Goal: Transaction & Acquisition: Purchase product/service

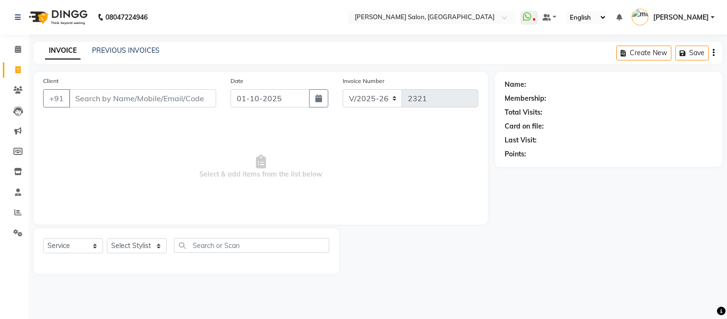
select select "6469"
select select "service"
click at [139, 105] on input "Client" at bounding box center [142, 98] width 147 height 18
click at [139, 103] on input "Client" at bounding box center [142, 98] width 147 height 18
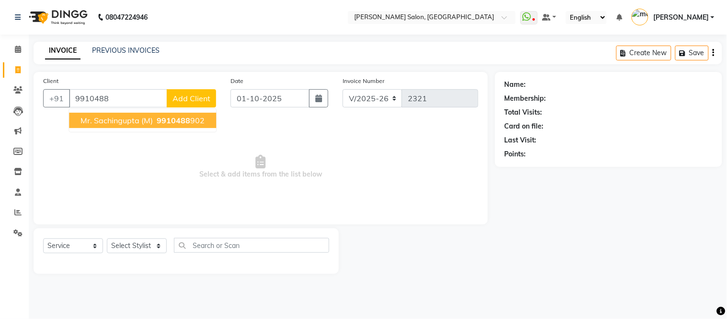
click at [177, 116] on span "9910488" at bounding box center [174, 120] width 34 height 10
type input "9910488902"
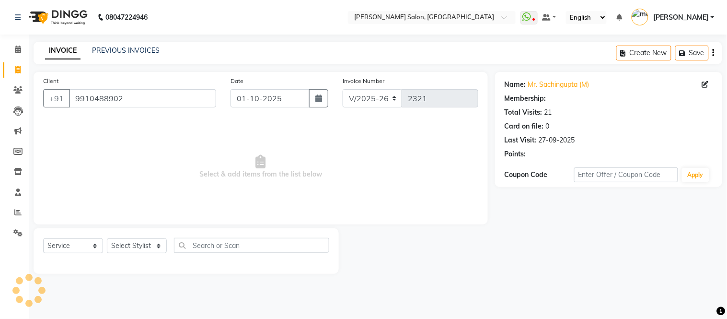
select select "1: Object"
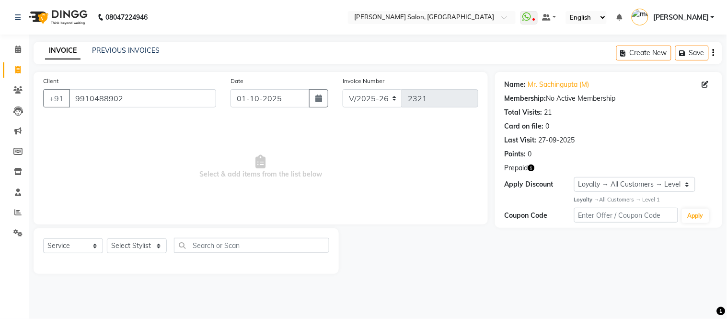
click at [535, 166] on icon "button" at bounding box center [531, 167] width 7 height 7
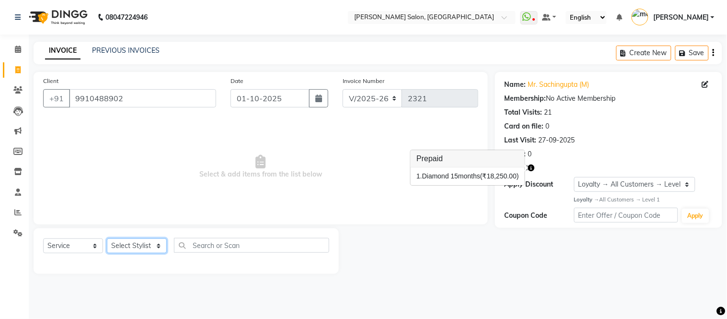
click at [155, 246] on select "Select Stylist Afsar salmani Amjad Khan Devesh Bhatt Dipika fardeen Kajal Tyagi…" at bounding box center [137, 245] width 60 height 15
select select "87830"
click at [107, 239] on select "Select Stylist Afsar salmani Amjad Khan Devesh Bhatt Dipika fardeen Kajal Tyagi…" at bounding box center [137, 245] width 60 height 15
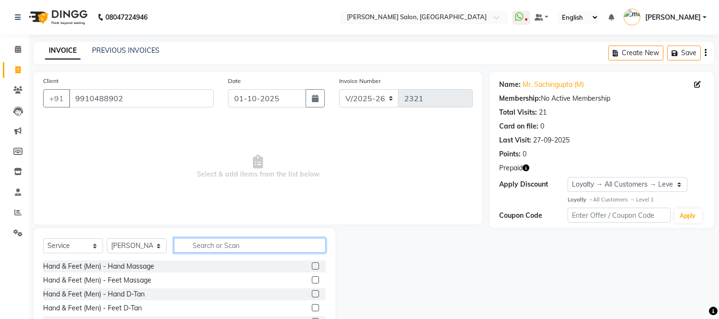
click at [205, 246] on input "text" at bounding box center [250, 245] width 152 height 15
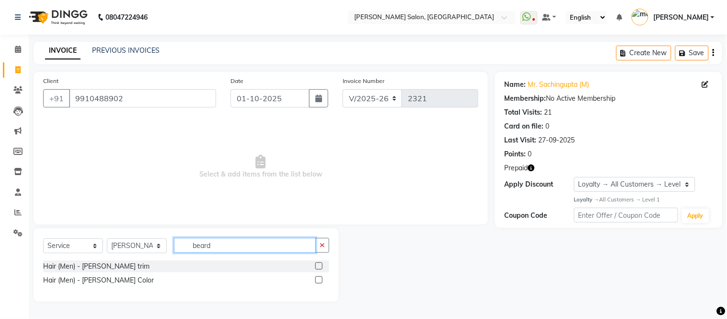
type input "beard"
click at [317, 266] on label at bounding box center [318, 265] width 7 height 7
click at [317, 266] on input "checkbox" at bounding box center [318, 266] width 6 height 6
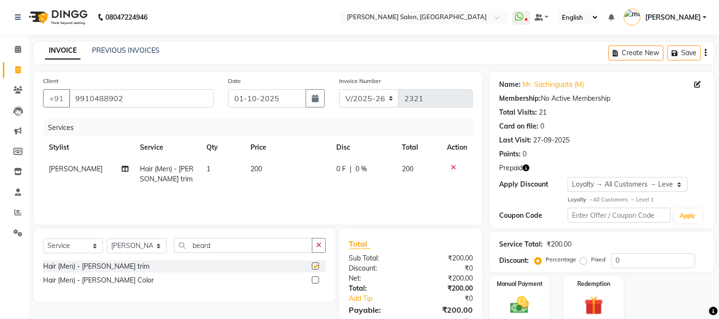
checkbox input "false"
click at [591, 292] on div "Redemption" at bounding box center [593, 298] width 62 height 49
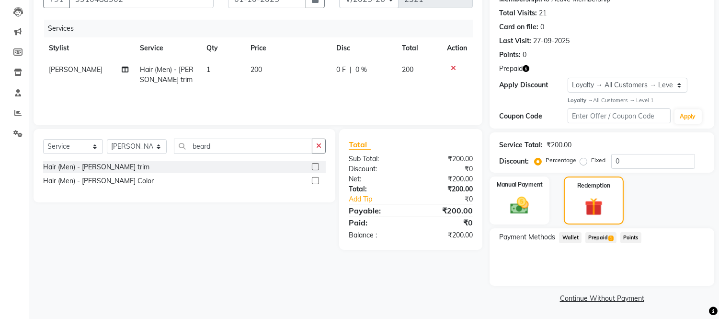
click at [606, 236] on span "Prepaid 1" at bounding box center [600, 237] width 31 height 11
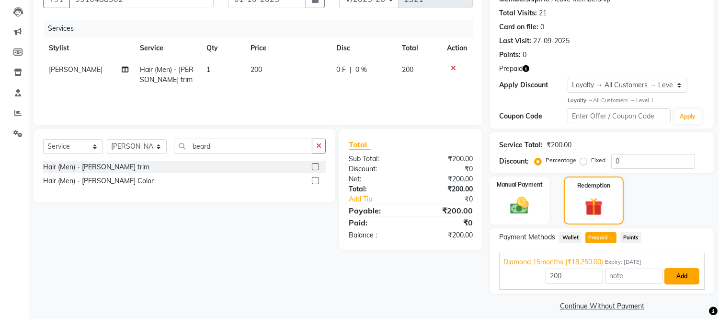
click at [673, 274] on button "Add" at bounding box center [681, 276] width 35 height 16
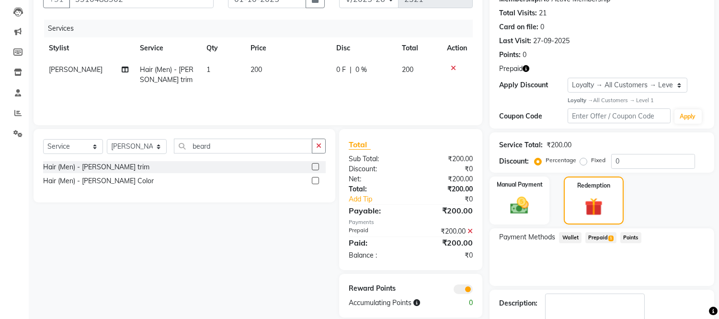
scroll to position [154, 0]
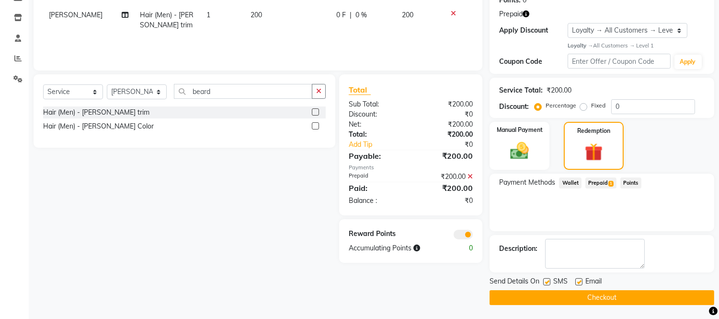
click at [632, 295] on button "Checkout" at bounding box center [602, 297] width 225 height 15
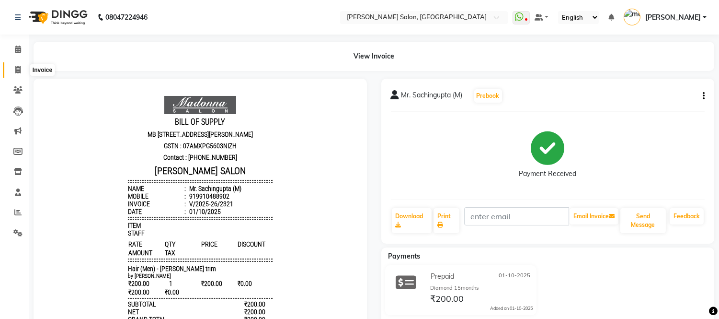
click at [15, 70] on icon at bounding box center [17, 69] width 5 height 7
select select "6469"
select select "service"
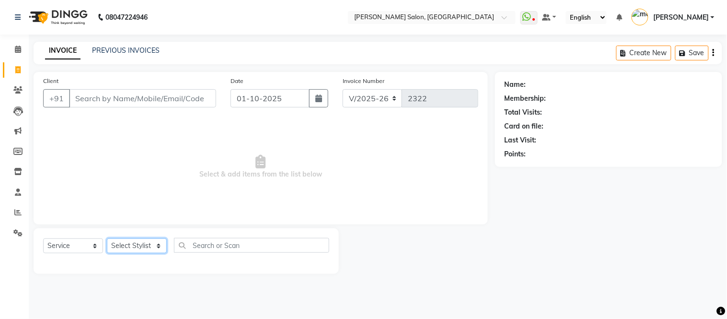
click at [156, 246] on select "Select Stylist Afsar salmani Amjad Khan Devesh Bhatt Dipika fardeen Kajal Tyagi…" at bounding box center [137, 245] width 60 height 15
select select "87830"
click at [107, 239] on select "Select Stylist Afsar salmani Amjad Khan Devesh Bhatt Dipika fardeen Kajal Tyagi…" at bounding box center [137, 245] width 60 height 15
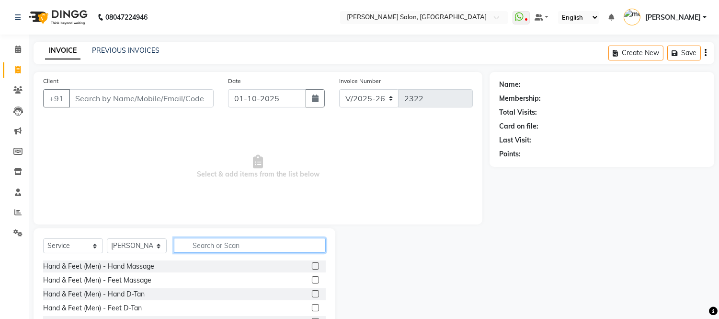
click at [198, 246] on input "text" at bounding box center [250, 245] width 152 height 15
type input "colo"
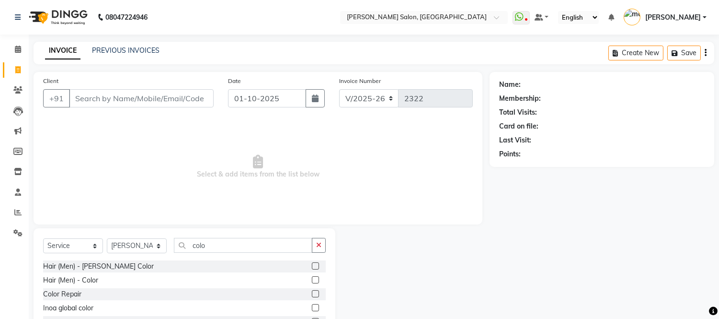
click at [312, 279] on label at bounding box center [315, 279] width 7 height 7
click at [312, 279] on input "checkbox" at bounding box center [315, 280] width 6 height 6
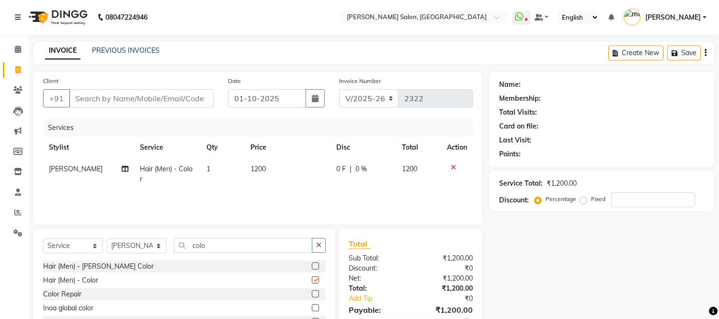
checkbox input "false"
click at [221, 246] on input "colo" at bounding box center [243, 245] width 138 height 15
type input "c"
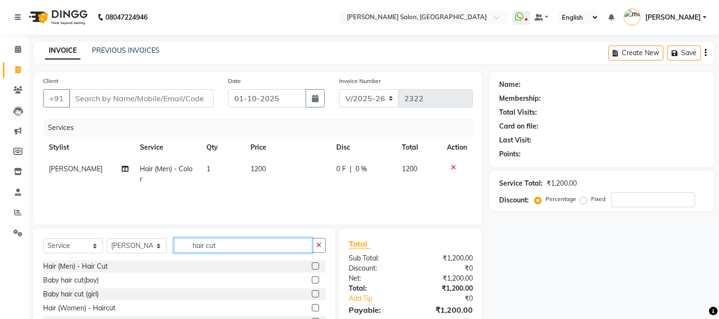
type input "hair cut"
click at [314, 265] on label at bounding box center [315, 265] width 7 height 7
click at [314, 265] on input "checkbox" at bounding box center [315, 266] width 6 height 6
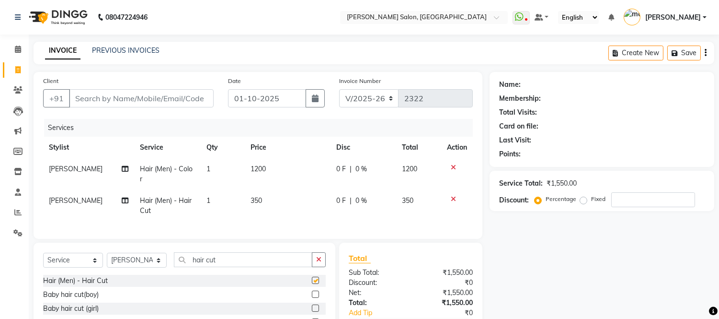
checkbox input "false"
click at [266, 166] on td "1200" at bounding box center [288, 174] width 86 height 32
select select "87830"
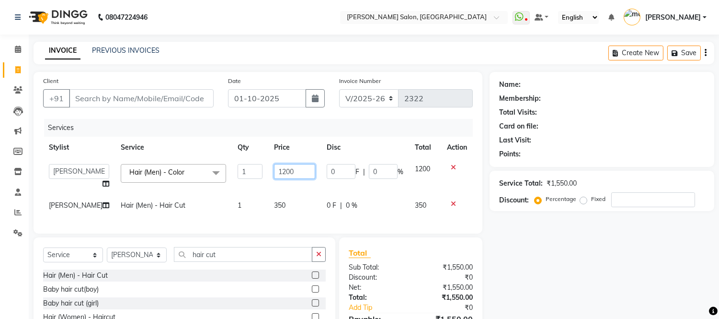
click at [287, 170] on input "1200" at bounding box center [294, 171] width 41 height 15
type input "1400"
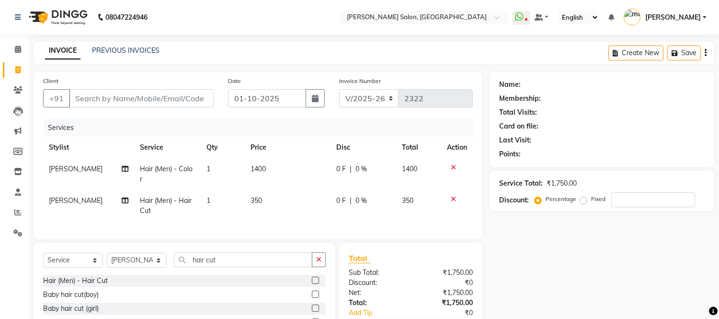
click at [284, 183] on tbody "Shoib Ahmad Hair (Men) - Color 1 1400 0 F | 0 % 1400 Shoib Ahmad Hair (Men) - H…" at bounding box center [258, 189] width 430 height 63
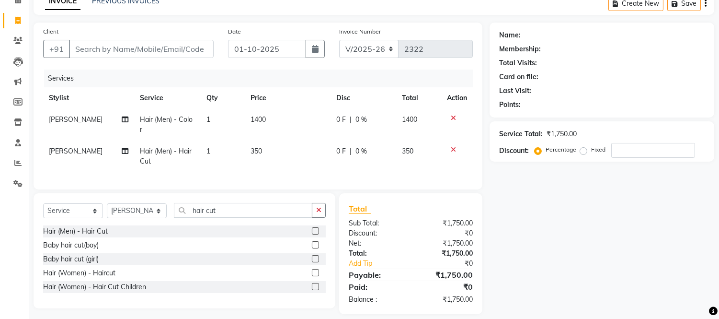
scroll to position [57, 0]
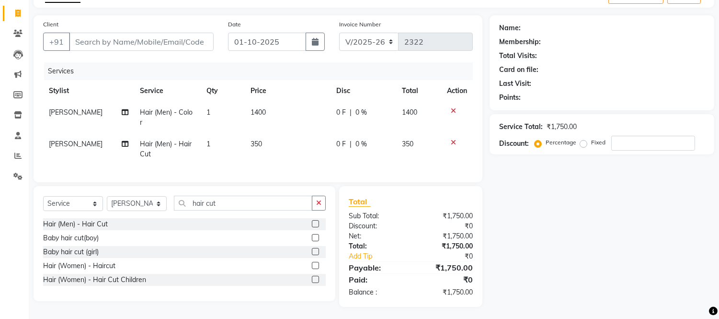
click at [591, 143] on label "Fixed" at bounding box center [598, 142] width 14 height 9
click at [582, 143] on input "Fixed" at bounding box center [585, 142] width 7 height 7
radio input "true"
click at [591, 143] on label "Fixed" at bounding box center [598, 142] width 14 height 9
click at [582, 143] on input "Fixed" at bounding box center [585, 142] width 7 height 7
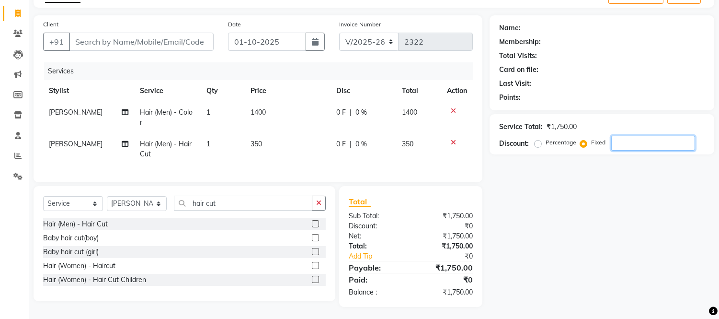
click at [623, 142] on input "number" at bounding box center [653, 143] width 84 height 15
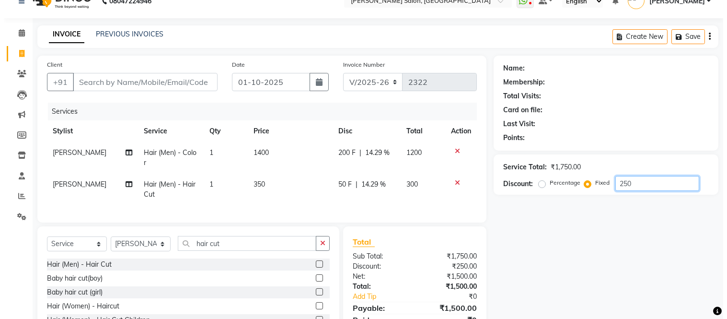
scroll to position [0, 0]
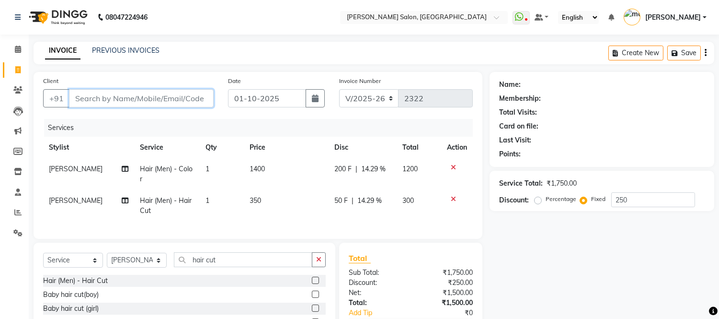
click at [82, 99] on input "Client" at bounding box center [141, 98] width 145 height 18
click at [106, 98] on input "Client" at bounding box center [141, 98] width 145 height 18
click at [103, 97] on input "Client" at bounding box center [141, 98] width 145 height 18
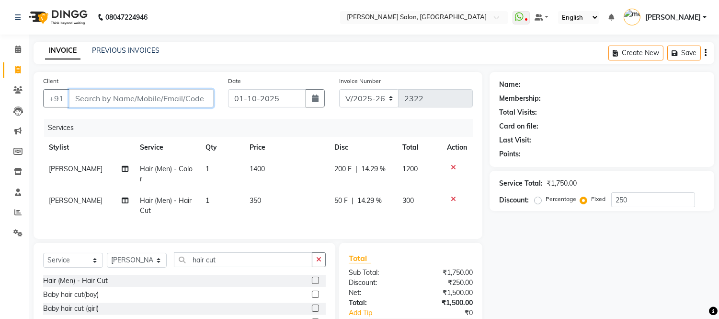
click at [113, 98] on input "Client" at bounding box center [141, 98] width 145 height 18
click at [137, 102] on input "Client" at bounding box center [141, 98] width 145 height 18
click at [114, 98] on input "Client" at bounding box center [141, 98] width 145 height 18
click at [636, 200] on input "250" at bounding box center [653, 199] width 84 height 15
type input "2"
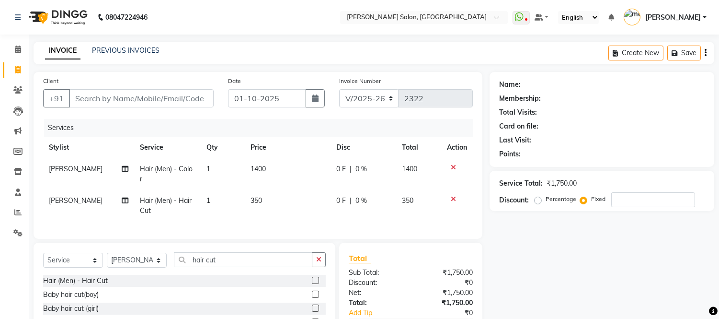
click at [598, 244] on div "Name: Membership: Total Visits: Card on file: Last Visit: Points: Service Total…" at bounding box center [606, 217] width 232 height 291
click at [127, 96] on input "Client" at bounding box center [141, 98] width 145 height 18
type input "9"
radio input "true"
type input "0"
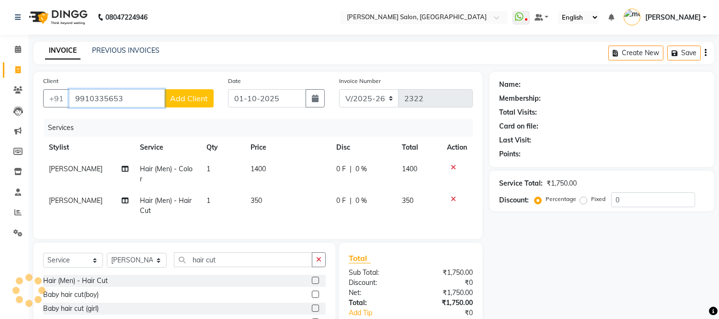
type input "9910335653"
click at [192, 104] on button "Add Client" at bounding box center [188, 98] width 49 height 18
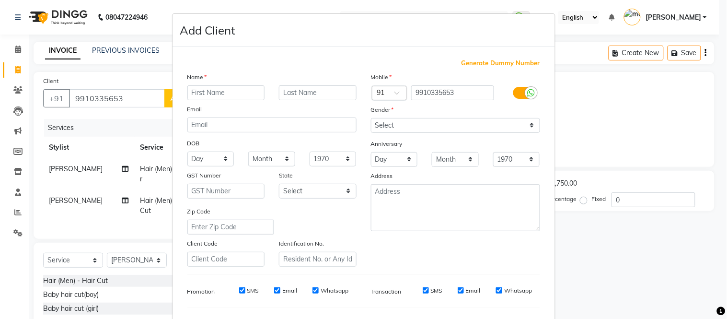
click at [206, 95] on input "text" at bounding box center [226, 92] width 78 height 15
type input "Mr. Amit"
click at [420, 124] on select "Select Male Female Other Prefer Not To Say" at bounding box center [455, 125] width 169 height 15
select select "male"
click at [371, 118] on select "Select Male Female Other Prefer Not To Say" at bounding box center [455, 125] width 169 height 15
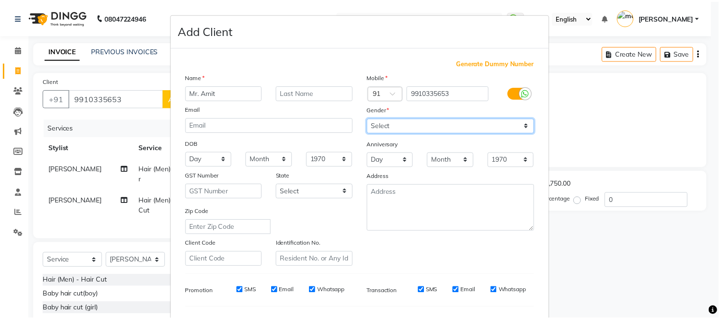
scroll to position [124, 0]
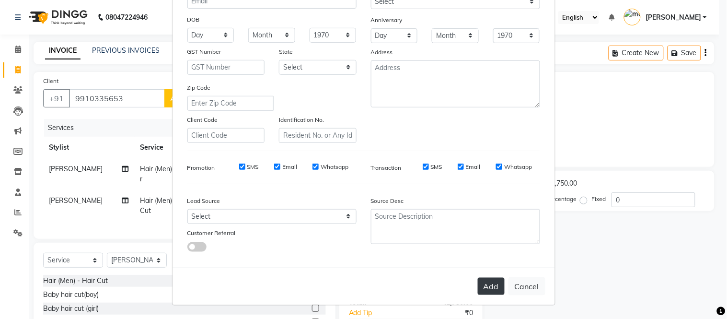
click at [489, 285] on button "Add" at bounding box center [491, 285] width 27 height 17
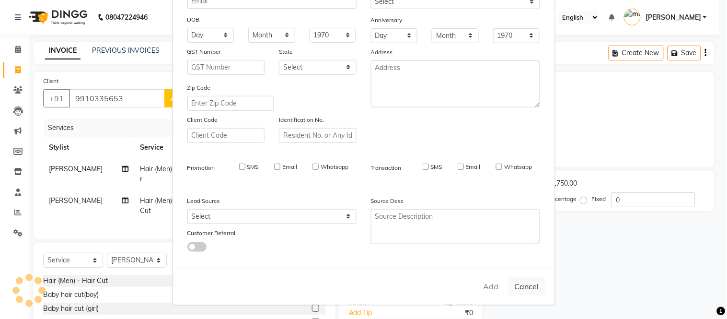
select select
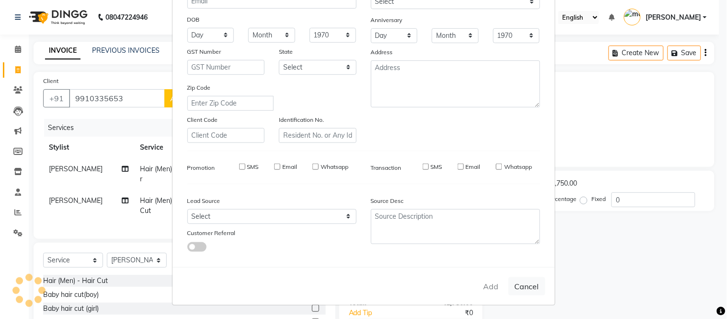
select select
checkbox input "false"
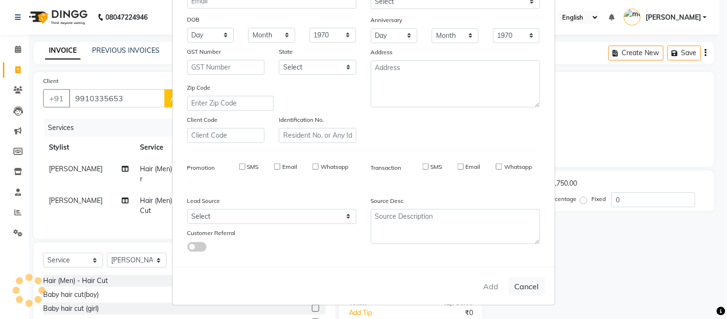
checkbox input "false"
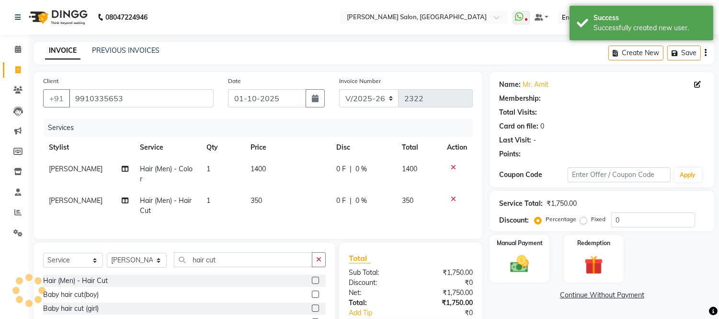
select select "1: Object"
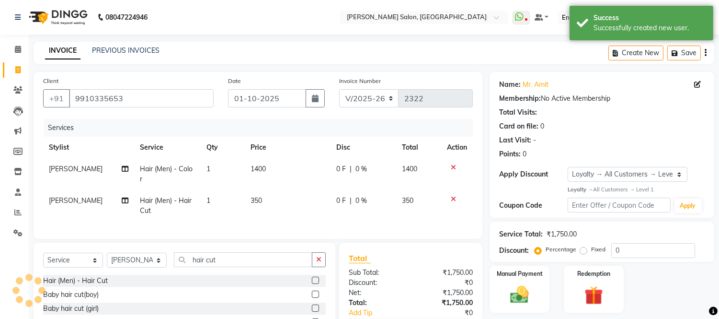
scroll to position [57, 0]
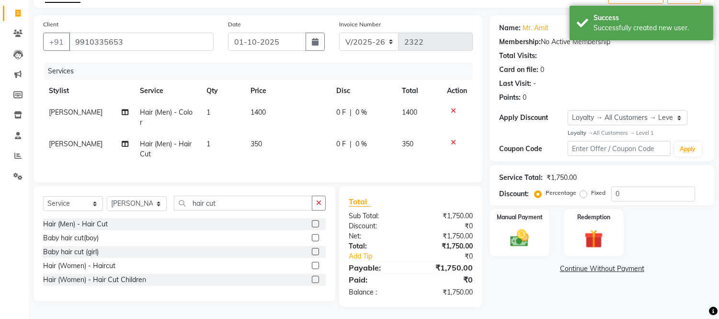
click at [452, 108] on icon at bounding box center [453, 110] width 5 height 7
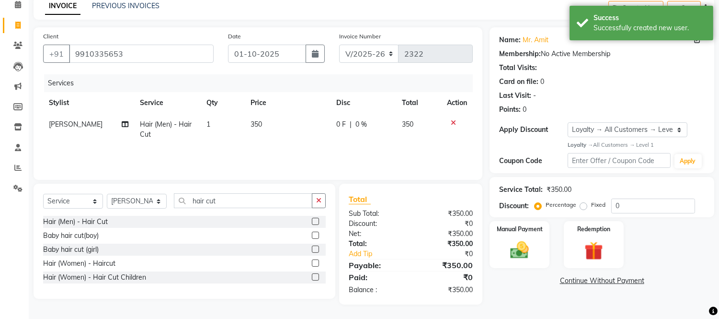
click at [452, 124] on icon at bounding box center [453, 122] width 5 height 7
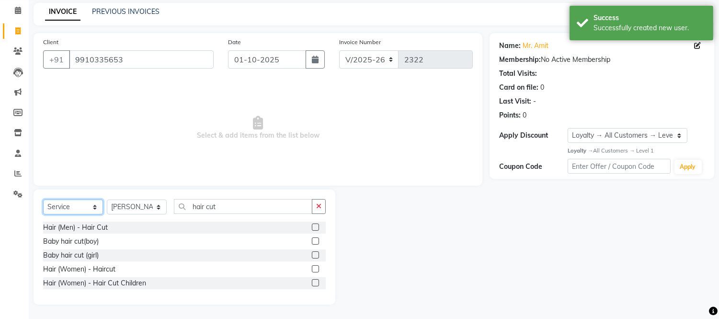
click at [82, 209] on select "Select Service Product Membership Package Voucher Prepaid Gift Card" at bounding box center [73, 206] width 60 height 15
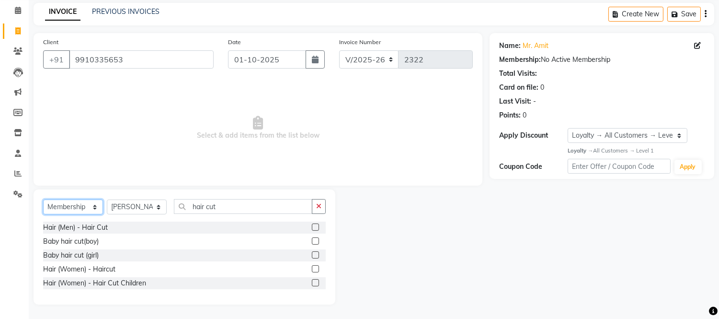
click at [43, 214] on select "Select Service Product Membership Package Voucher Prepaid Gift Card" at bounding box center [73, 206] width 60 height 15
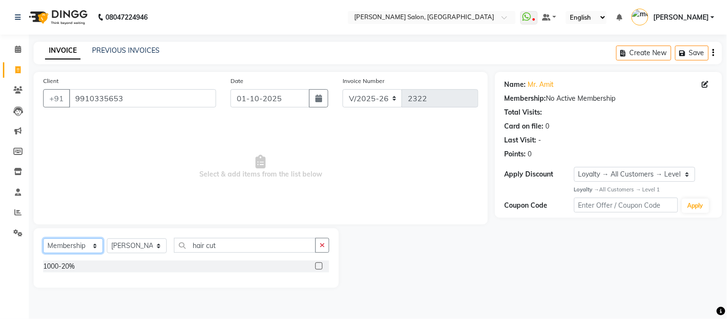
click at [74, 248] on select "Select Service Product Membership Package Voucher Prepaid Gift Card" at bounding box center [73, 245] width 60 height 15
select select "P"
click at [43, 239] on select "Select Service Product Membership Package Voucher Prepaid Gift Card" at bounding box center [73, 245] width 60 height 15
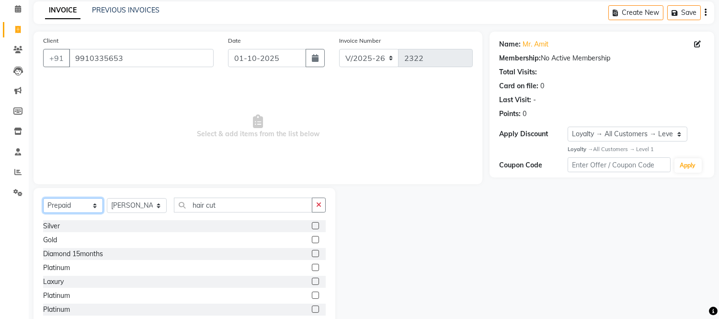
scroll to position [65, 0]
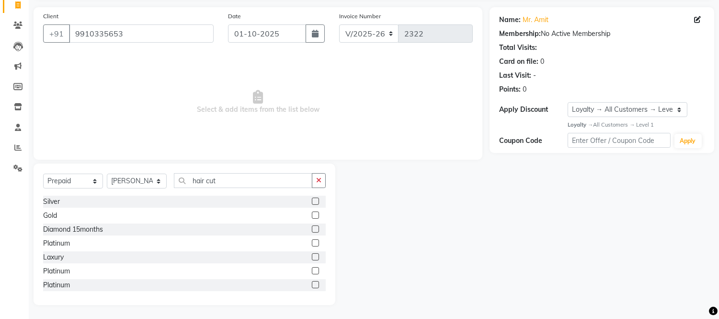
click at [102, 217] on div "Gold" at bounding box center [184, 215] width 283 height 12
click at [312, 214] on label at bounding box center [315, 214] width 7 height 7
click at [312, 214] on input "checkbox" at bounding box center [315, 215] width 6 height 6
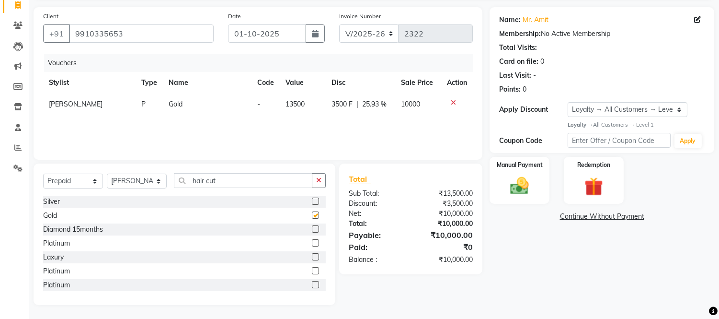
checkbox input "false"
click at [520, 176] on img at bounding box center [520, 185] width 32 height 23
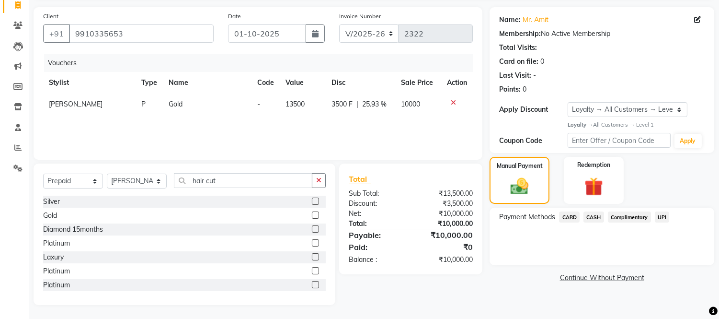
click at [597, 214] on span "CASH" at bounding box center [593, 216] width 21 height 11
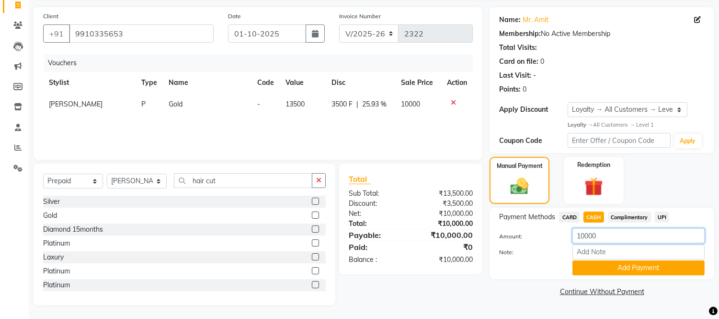
click at [609, 238] on input "10000" at bounding box center [638, 235] width 132 height 15
type input "1"
type input "7500"
click at [619, 267] on button "Add Payment" at bounding box center [638, 267] width 132 height 15
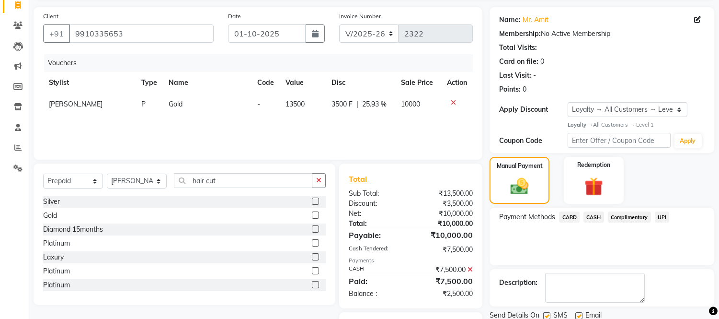
click at [662, 213] on span "UPI" at bounding box center [662, 216] width 15 height 11
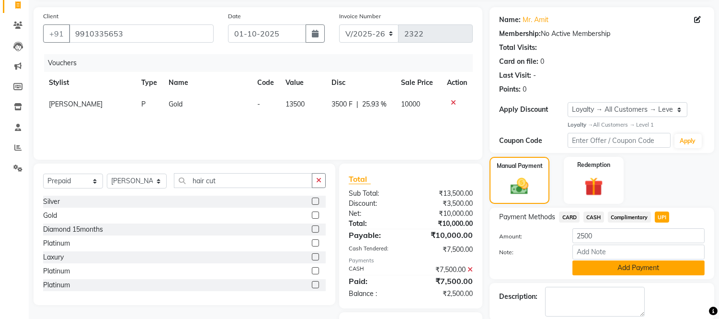
click at [618, 270] on button "Add Payment" at bounding box center [638, 267] width 132 height 15
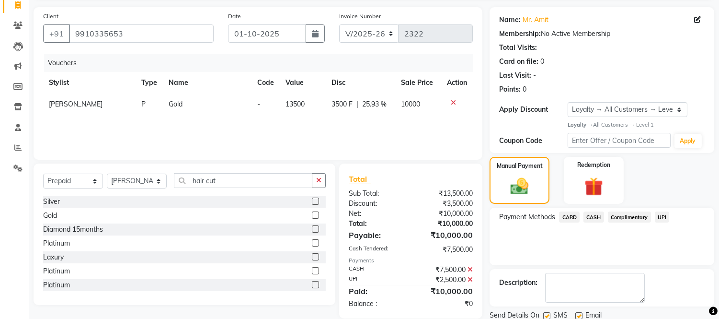
scroll to position [126, 0]
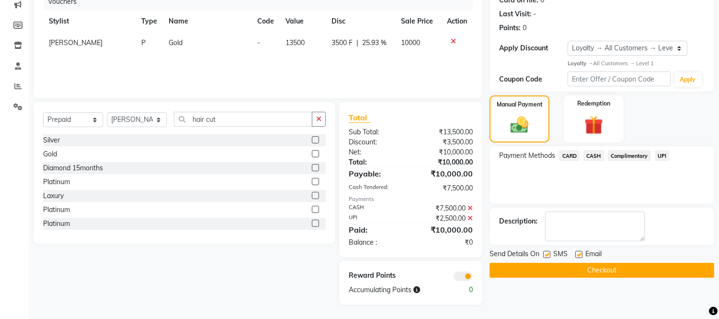
click at [602, 269] on button "Checkout" at bounding box center [602, 269] width 225 height 15
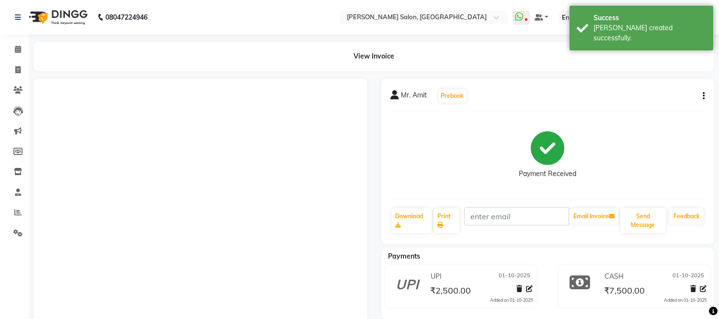
click at [703, 96] on icon "button" at bounding box center [704, 96] width 2 height 0
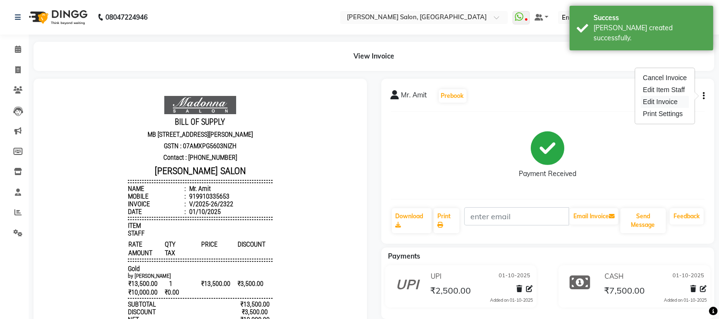
click at [653, 103] on div "Edit Invoice" at bounding box center [665, 102] width 48 height 12
select select "service"
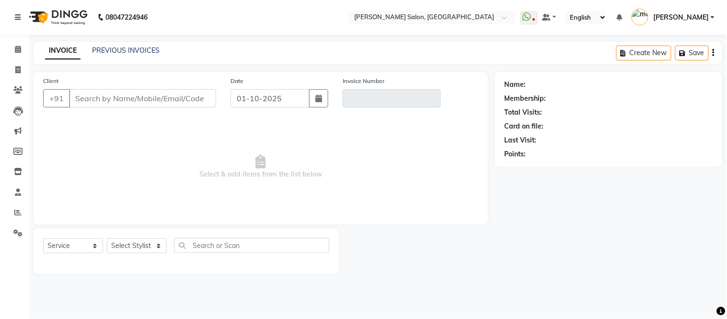
type input "9910335653"
type input "V/2025-26/2322"
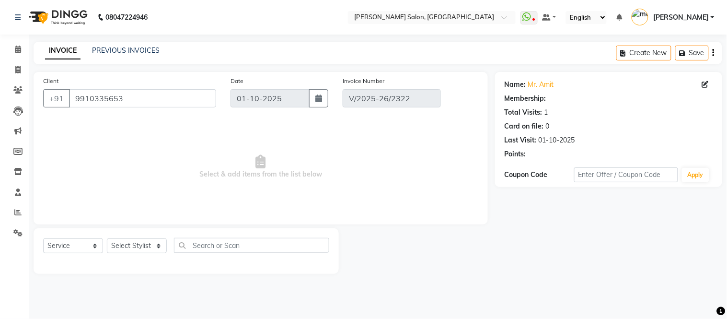
select select "1: Object"
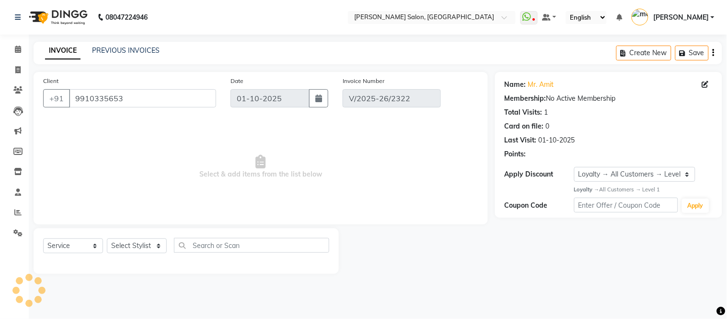
select select "select"
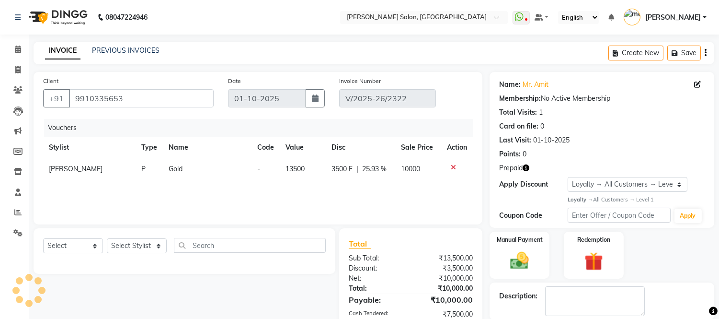
click at [63, 161] on td "Shoib Ahmad" at bounding box center [89, 169] width 92 height 22
select select "87830"
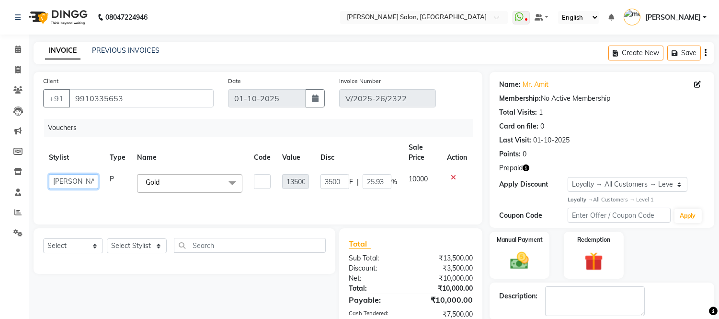
click at [80, 184] on select "Afsar salmani Amjad Khan Devesh Bhatt Dipika fardeen Kajal Tyagi madonna Nikhil…" at bounding box center [73, 181] width 49 height 15
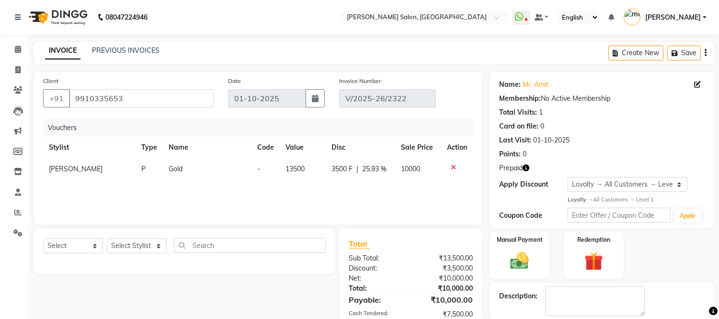
scroll to position [126, 0]
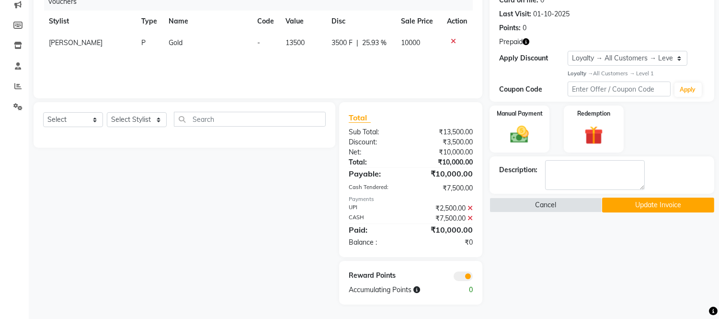
click at [658, 208] on button "Update Invoice" at bounding box center [658, 204] width 112 height 15
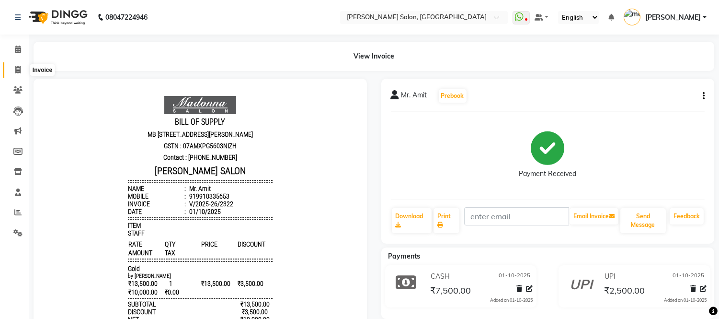
click at [15, 69] on icon at bounding box center [17, 69] width 5 height 7
select select "service"
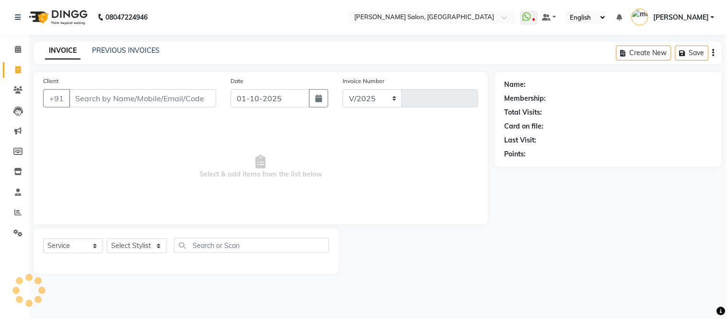
select select "6469"
type input "2323"
click at [144, 94] on input "Client" at bounding box center [142, 98] width 147 height 18
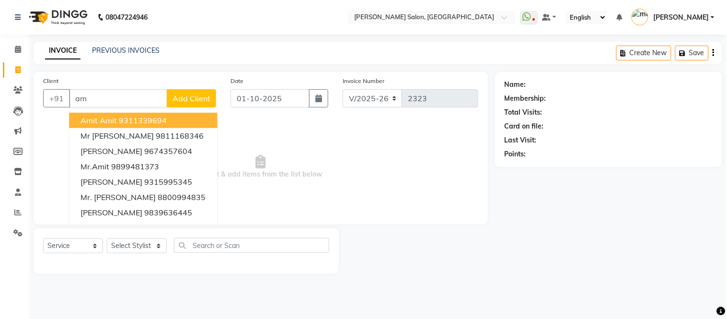
type input "a"
type input "Amit"
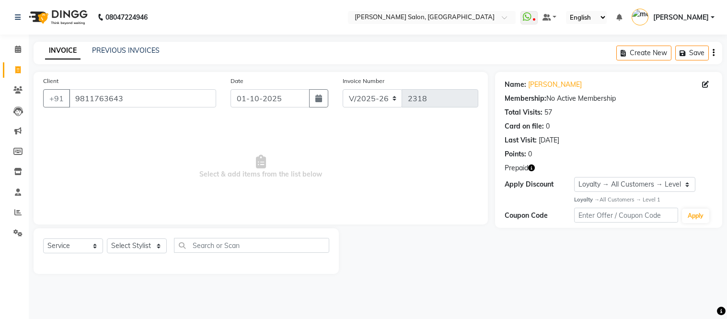
select select "6469"
select select "service"
select select "1: Object"
click at [126, 55] on div "PREVIOUS INVOICES" at bounding box center [126, 51] width 68 height 10
click at [127, 48] on link "PREVIOUS INVOICES" at bounding box center [126, 50] width 68 height 9
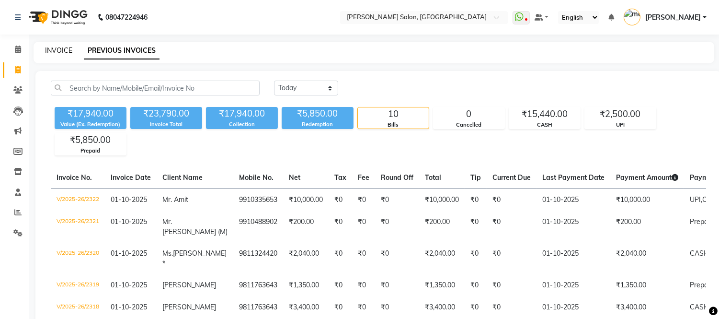
click at [59, 50] on link "INVOICE" at bounding box center [58, 50] width 27 height 9
select select "service"
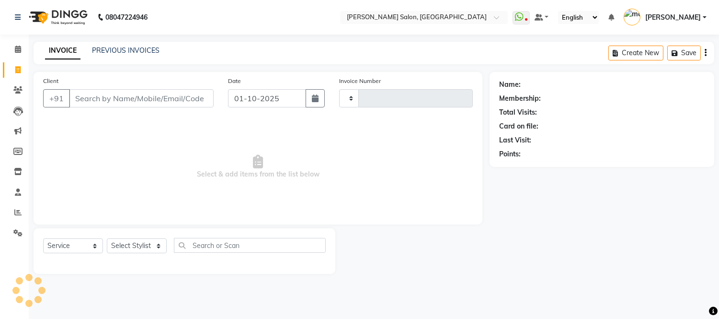
type input "2323"
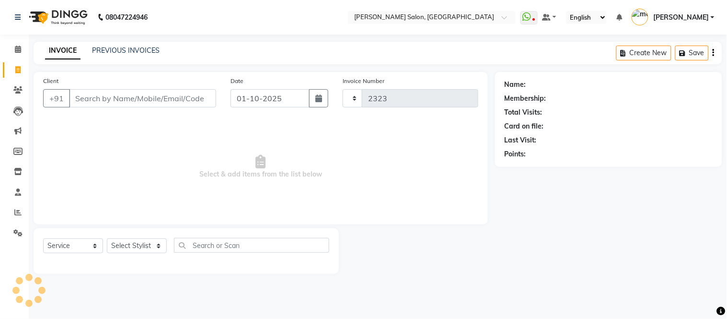
select select "6469"
click at [130, 98] on input "Client" at bounding box center [142, 98] width 147 height 18
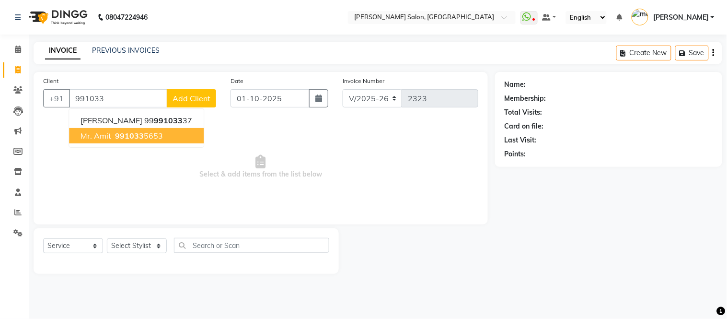
click at [141, 133] on span "991033" at bounding box center [129, 136] width 29 height 10
type input "9910335653"
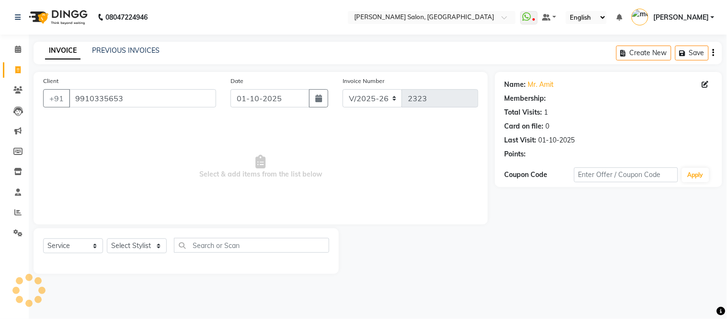
select select "1: Object"
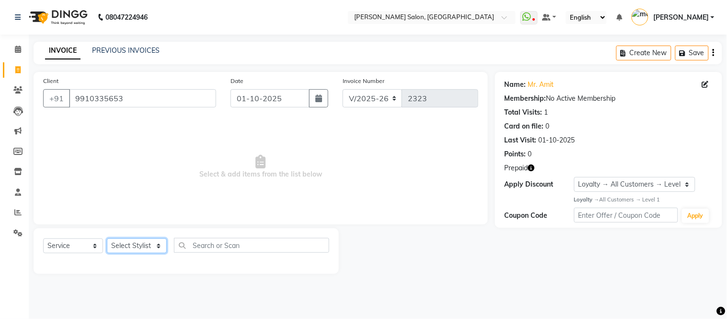
click at [133, 246] on select "Select Stylist Afsar salmani Amjad Khan Devesh Bhatt Dipika fardeen Kajal Tyagi…" at bounding box center [137, 245] width 60 height 15
select select "87830"
click at [107, 239] on select "Select Stylist Afsar salmani Amjad Khan Devesh Bhatt Dipika fardeen Kajal Tyagi…" at bounding box center [137, 245] width 60 height 15
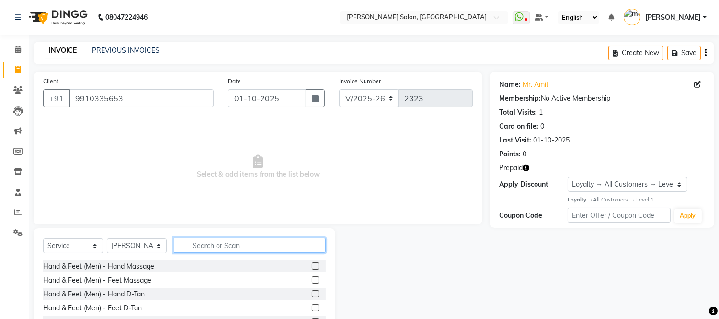
click at [227, 240] on input "text" at bounding box center [250, 245] width 152 height 15
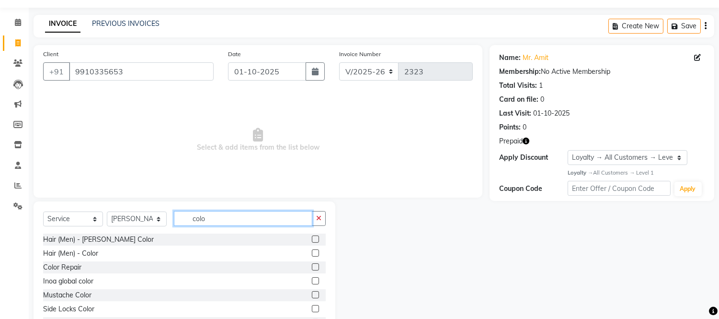
scroll to position [27, 0]
type input "colo"
click at [312, 251] on label at bounding box center [315, 252] width 7 height 7
click at [312, 251] on input "checkbox" at bounding box center [315, 253] width 6 height 6
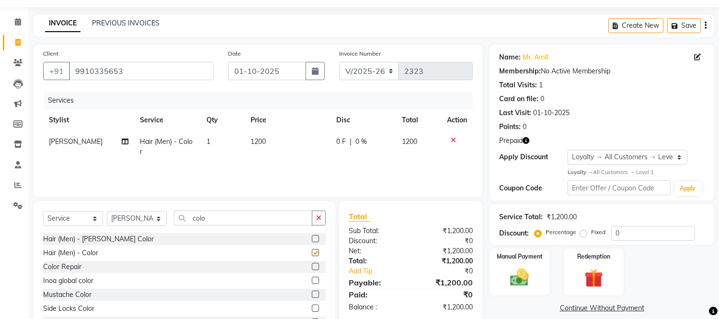
checkbox input "false"
click at [274, 141] on td "1200" at bounding box center [288, 147] width 86 height 32
select select "87830"
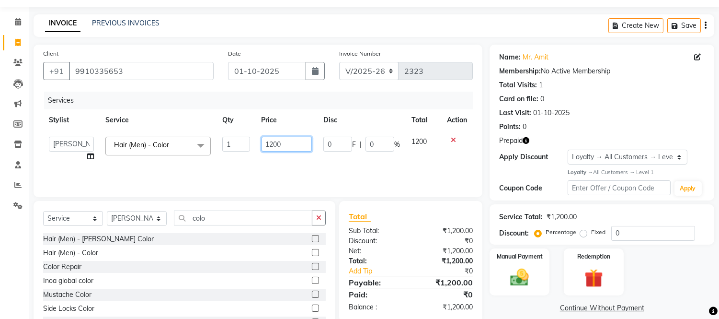
click at [284, 144] on input "1200" at bounding box center [287, 144] width 50 height 15
type input "1400"
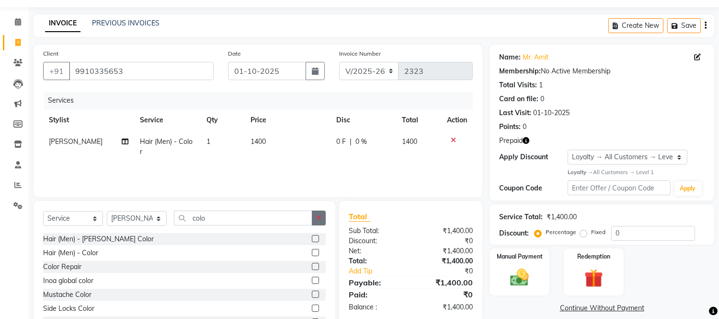
click at [324, 220] on button "button" at bounding box center [319, 217] width 14 height 15
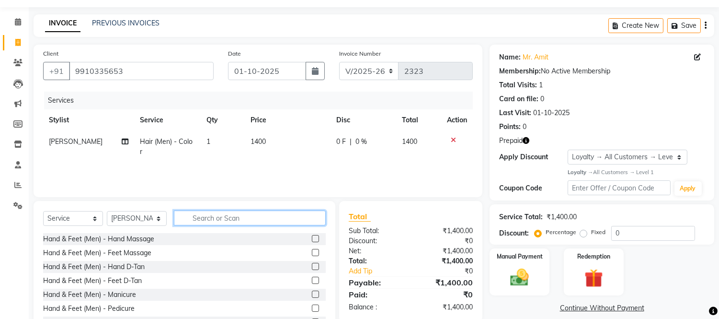
click at [296, 217] on input "text" at bounding box center [250, 217] width 152 height 15
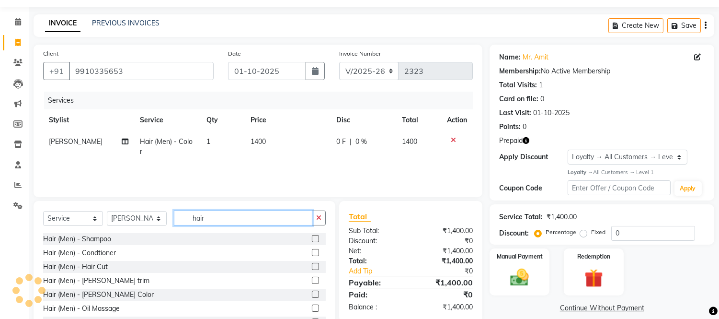
type input "hair"
click at [312, 267] on label at bounding box center [315, 265] width 7 height 7
click at [312, 267] on input "checkbox" at bounding box center [315, 266] width 6 height 6
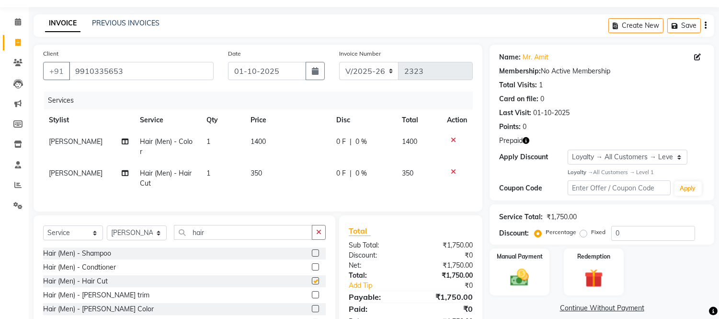
checkbox input "false"
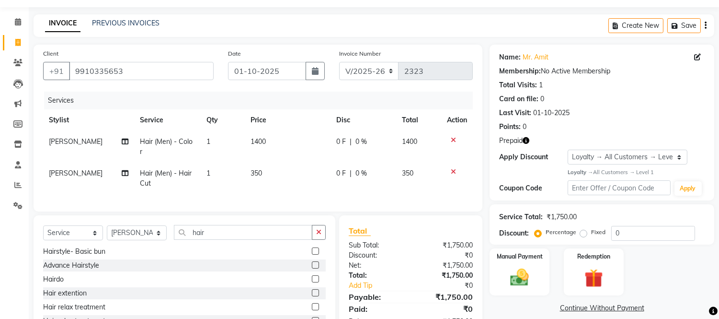
scroll to position [257, 0]
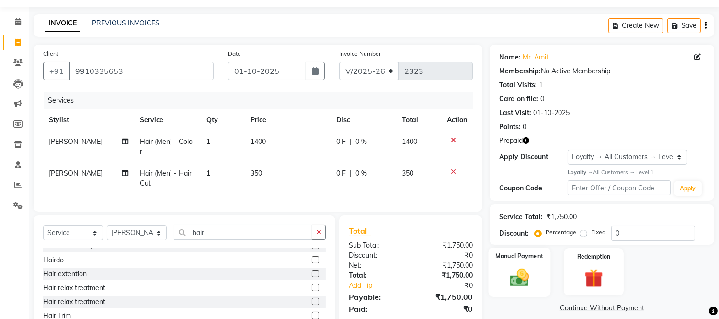
click at [528, 274] on img at bounding box center [520, 277] width 32 height 23
click at [590, 282] on img at bounding box center [594, 278] width 32 height 24
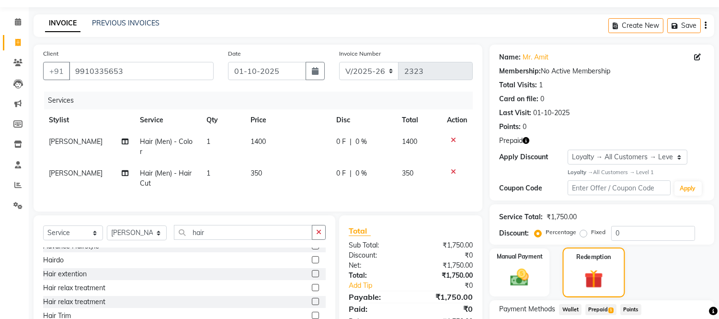
scroll to position [99, 0]
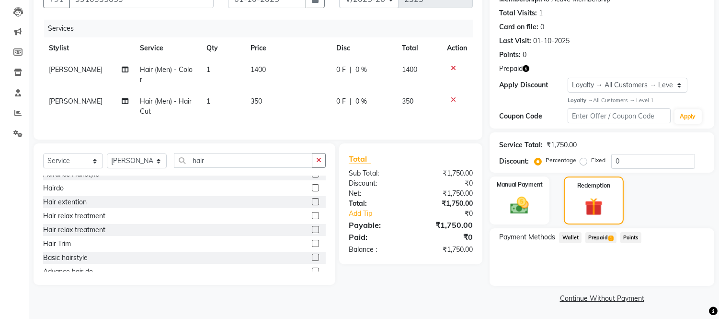
click at [608, 236] on span "1" at bounding box center [610, 238] width 5 height 6
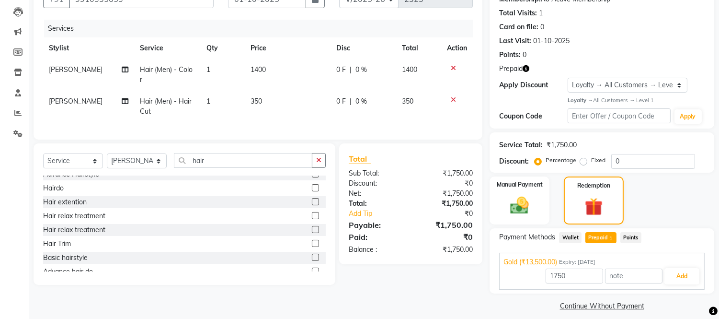
scroll to position [107, 0]
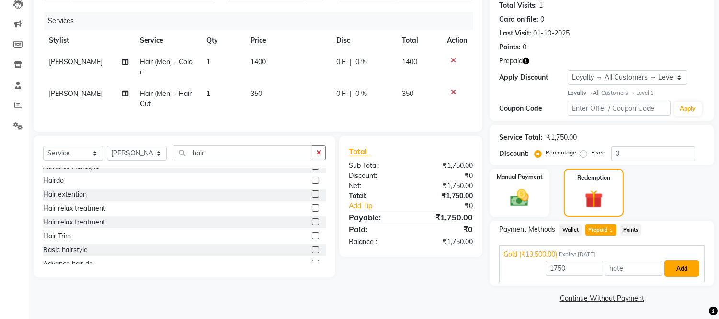
click at [682, 266] on button "Add" at bounding box center [681, 268] width 35 height 16
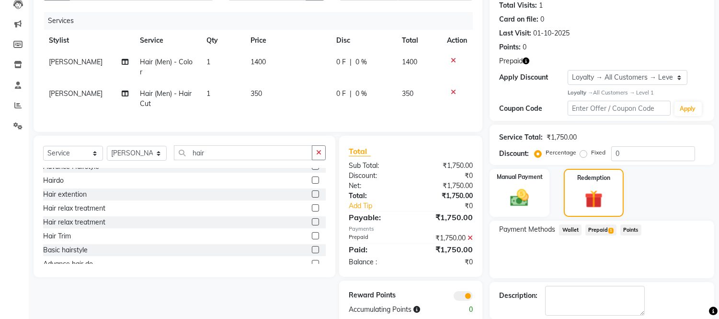
scroll to position [154, 0]
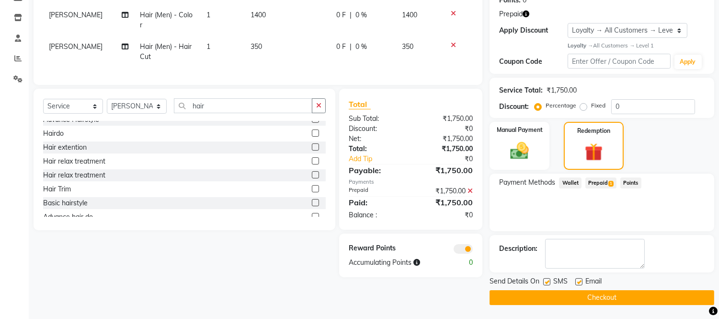
click at [654, 298] on button "Checkout" at bounding box center [602, 297] width 225 height 15
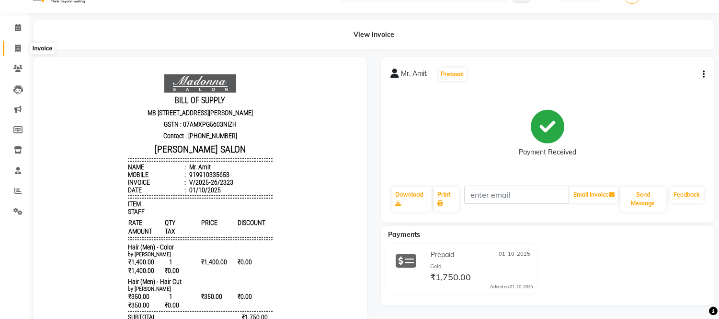
click at [13, 45] on span at bounding box center [18, 48] width 17 height 11
select select "service"
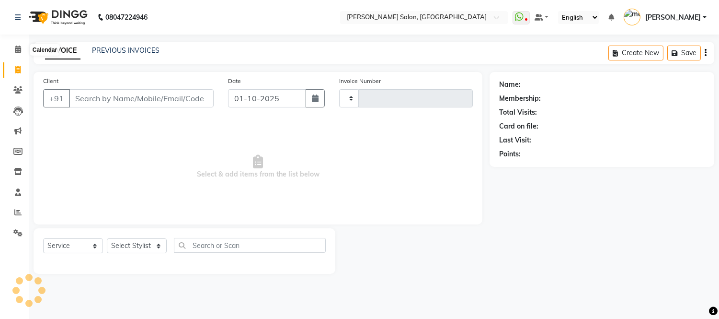
type input "2324"
select select "6469"
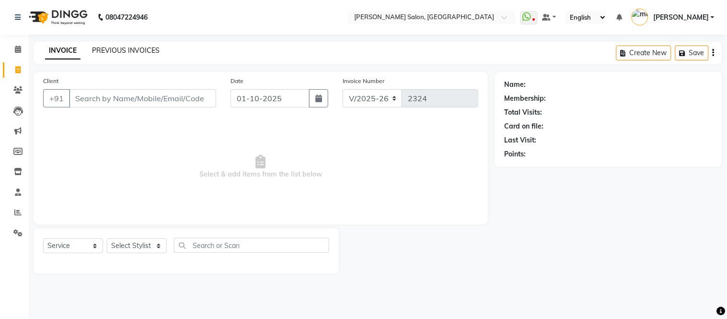
click at [148, 50] on link "PREVIOUS INVOICES" at bounding box center [126, 50] width 68 height 9
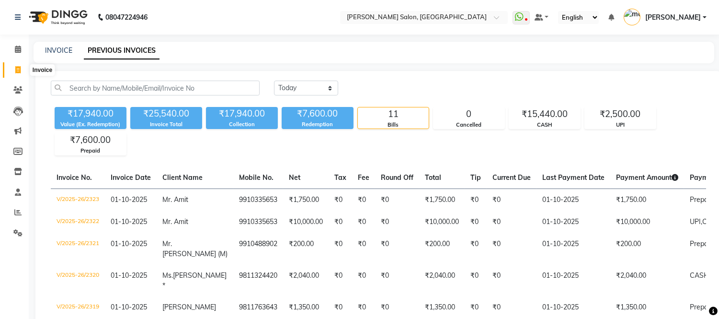
click at [18, 71] on icon at bounding box center [17, 69] width 5 height 7
select select "service"
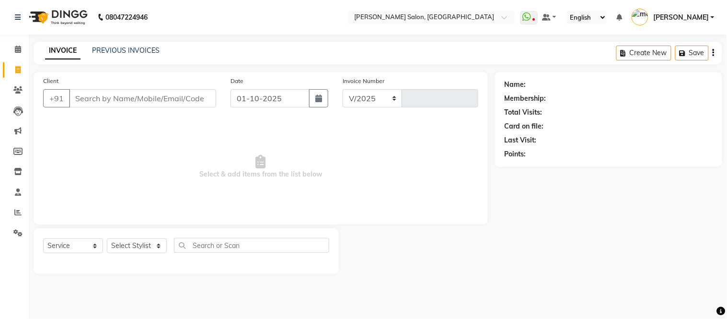
select select "6469"
type input "2324"
click at [87, 98] on input "Client" at bounding box center [142, 98] width 147 height 18
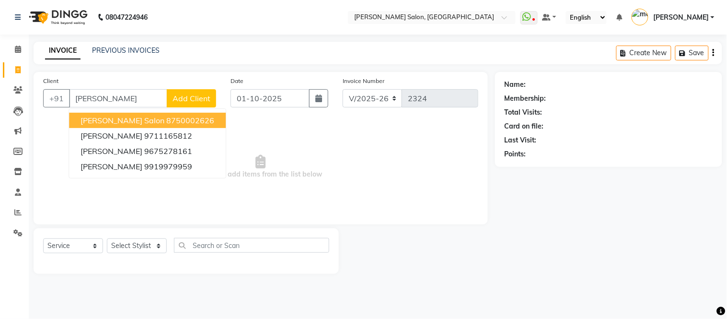
click at [166, 121] on ngb-highlight "8750002626" at bounding box center [190, 120] width 48 height 10
type input "8750002626"
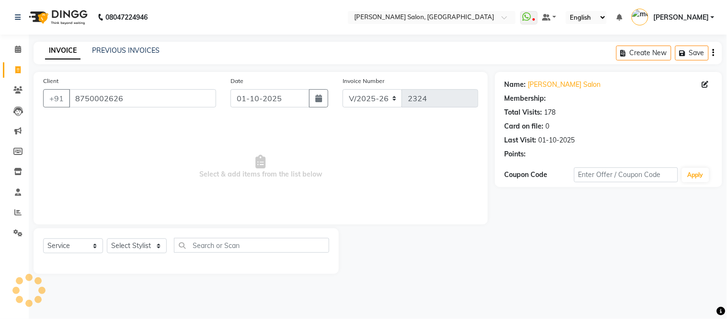
select select "1: Object"
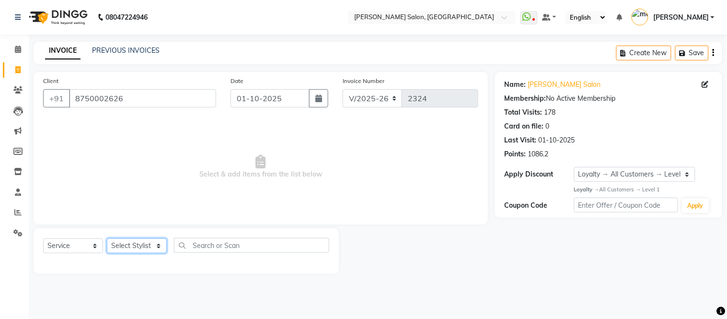
click at [160, 245] on select "Select Stylist Afsar salmani Amjad Khan Devesh Bhatt Dipika fardeen Kajal Tyagi…" at bounding box center [137, 245] width 60 height 15
select select "85118"
click at [107, 239] on select "Select Stylist Afsar salmani Amjad Khan Devesh Bhatt Dipika fardeen Kajal Tyagi…" at bounding box center [137, 245] width 60 height 15
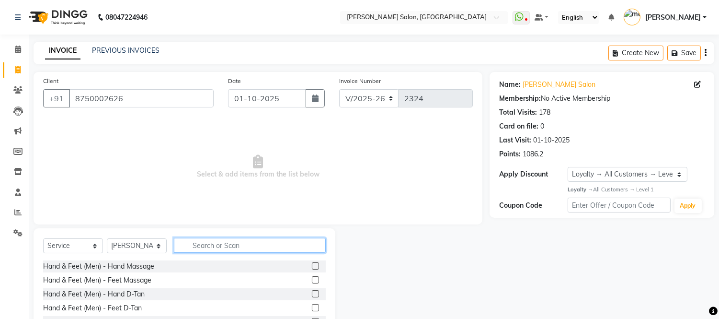
click at [195, 245] on input "text" at bounding box center [250, 245] width 152 height 15
type input "hair cut"
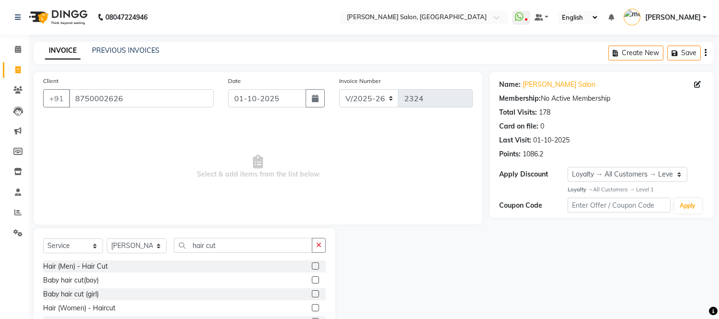
click at [313, 307] on label at bounding box center [315, 307] width 7 height 7
click at [313, 307] on input "checkbox" at bounding box center [315, 308] width 6 height 6
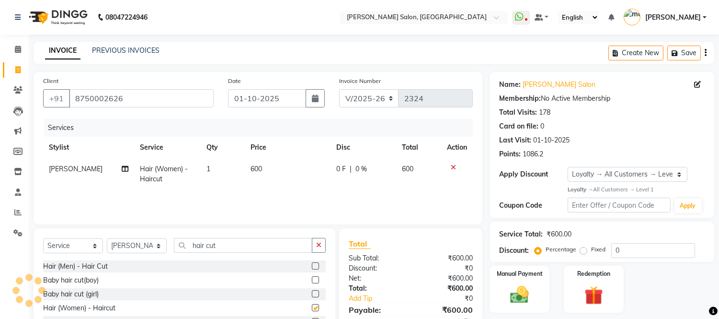
checkbox input "false"
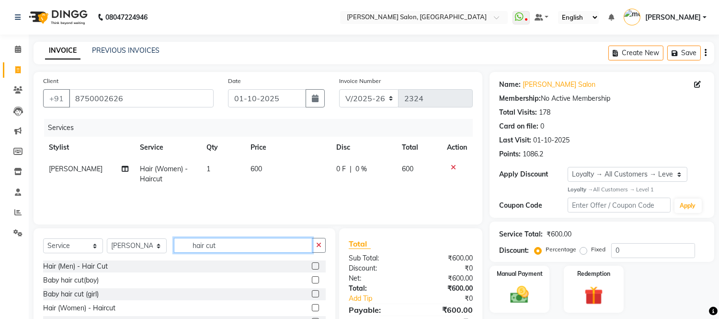
click at [248, 239] on input "hair cut" at bounding box center [243, 245] width 138 height 15
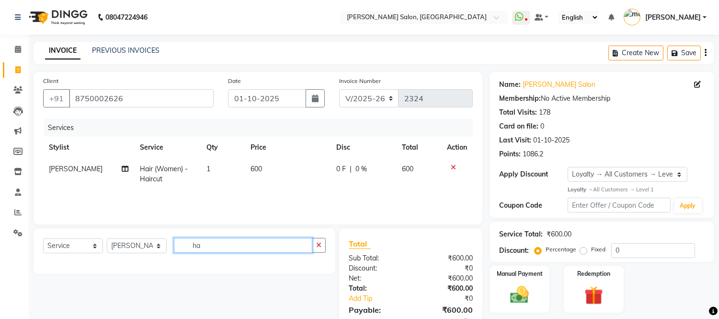
type input "h"
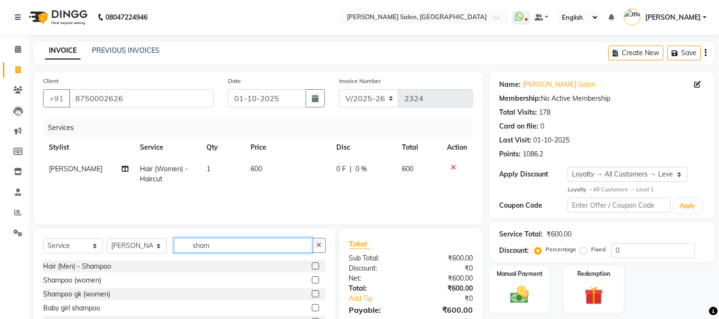
type input "sham"
click at [316, 279] on label at bounding box center [315, 279] width 7 height 7
click at [316, 279] on input "checkbox" at bounding box center [315, 280] width 6 height 6
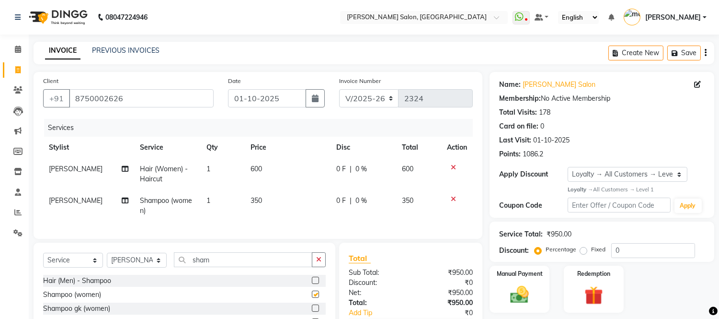
checkbox input "false"
click at [267, 202] on td "350" at bounding box center [288, 206] width 86 height 32
select select "85118"
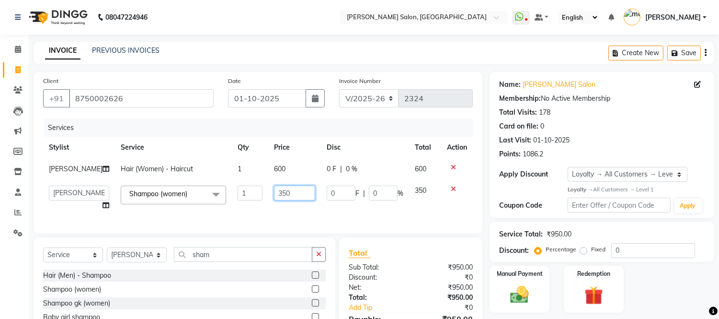
click at [286, 192] on input "350" at bounding box center [294, 192] width 41 height 15
type input "3"
type input "250"
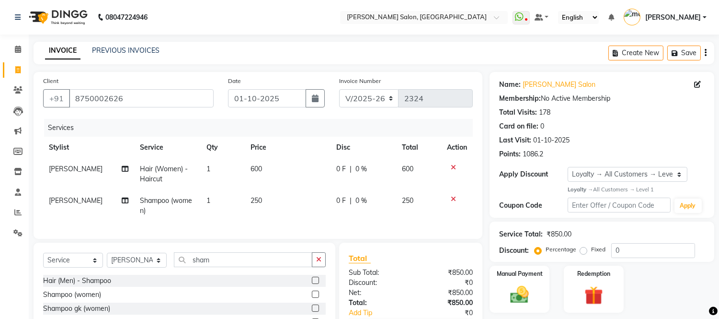
click at [285, 216] on td "250" at bounding box center [288, 206] width 86 height 32
select select "85118"
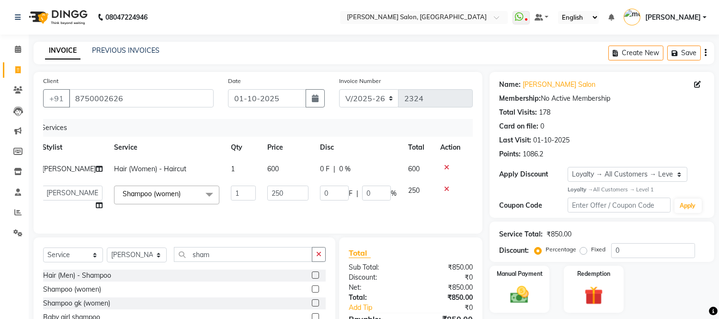
scroll to position [61, 0]
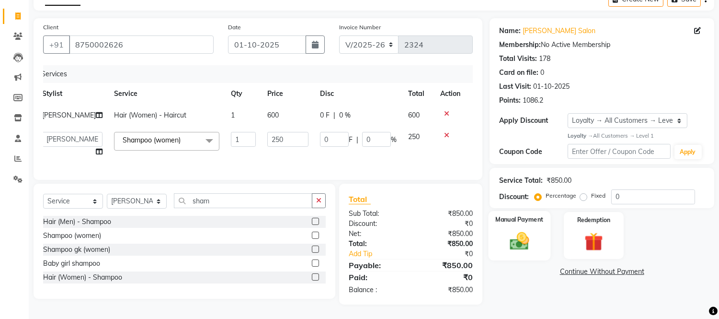
click at [518, 229] on img at bounding box center [520, 240] width 32 height 23
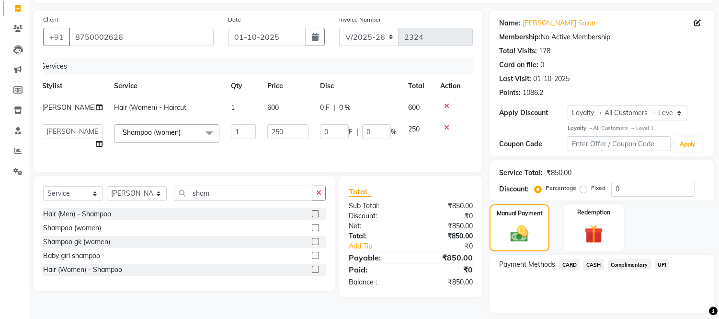
click at [660, 261] on span "UPI" at bounding box center [662, 264] width 15 height 11
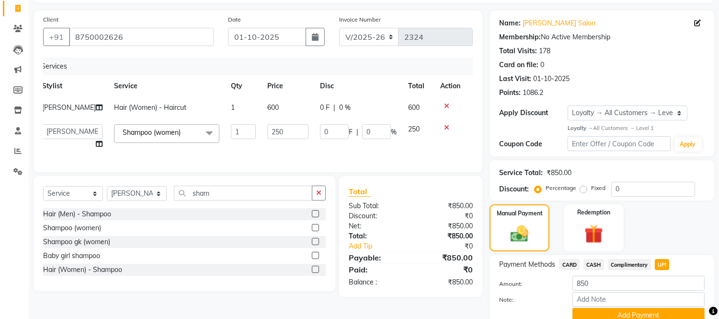
scroll to position [103, 0]
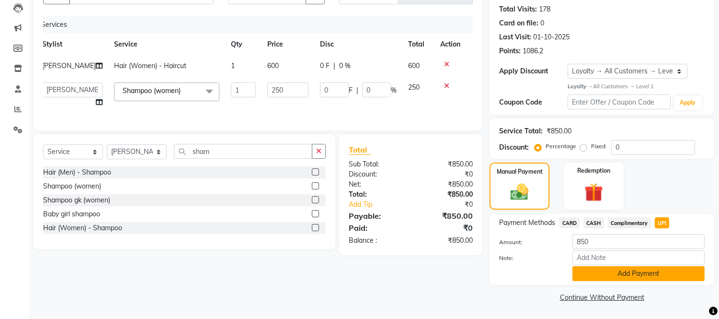
click at [636, 275] on button "Add Payment" at bounding box center [638, 273] width 132 height 15
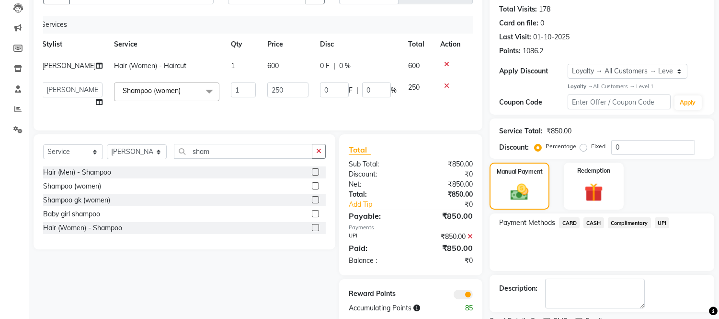
scroll to position [143, 0]
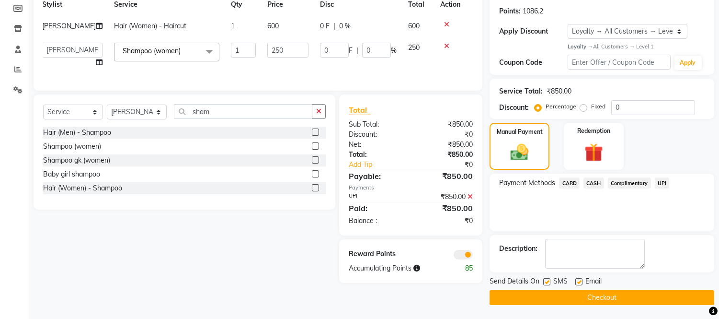
click at [613, 298] on button "Checkout" at bounding box center [602, 297] width 225 height 15
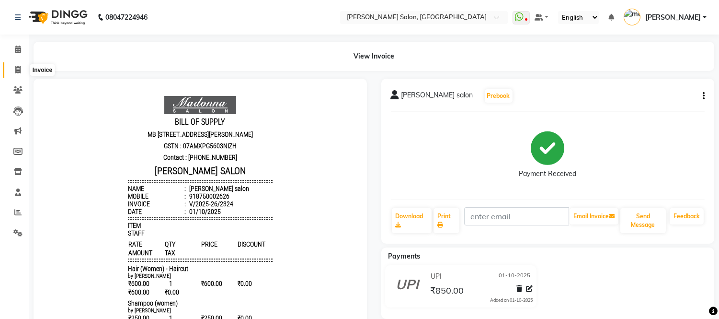
click at [16, 68] on icon at bounding box center [17, 69] width 5 height 7
select select "service"
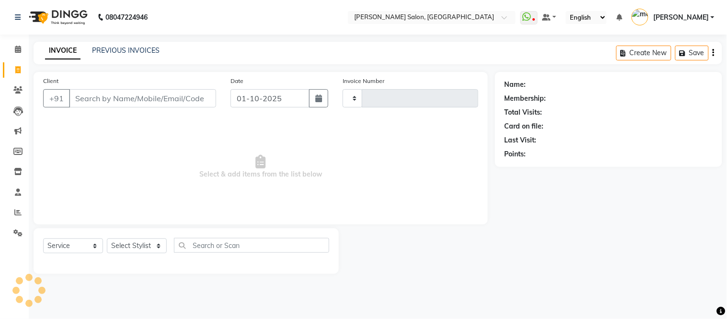
type input "2325"
select select "6469"
click at [137, 98] on input "Client" at bounding box center [142, 98] width 147 height 18
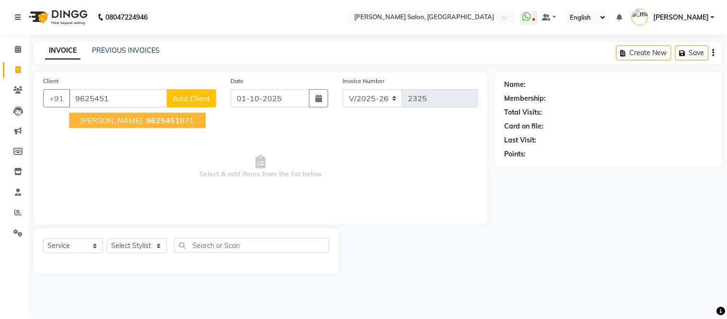
click at [109, 121] on span "Mrs. Nisha jain" at bounding box center [111, 120] width 62 height 10
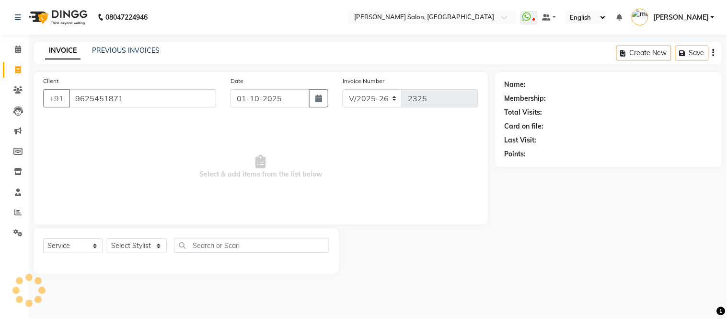
type input "9625451871"
select select "1: Object"
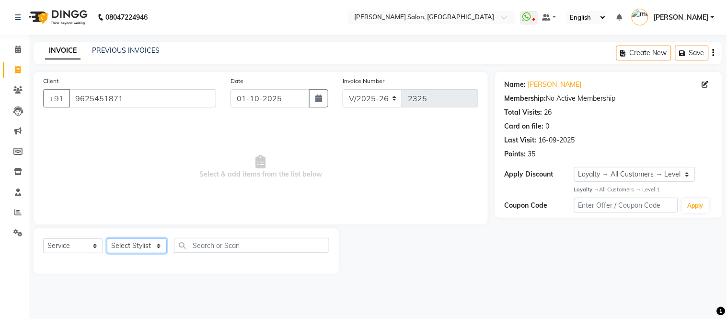
click at [156, 245] on select "Select Stylist Afsar salmani Amjad Khan Devesh Bhatt Dipika fardeen Kajal Tyagi…" at bounding box center [137, 245] width 60 height 15
select select "87830"
click at [107, 239] on select "Select Stylist Afsar salmani Amjad Khan Devesh Bhatt Dipika fardeen Kajal Tyagi…" at bounding box center [137, 245] width 60 height 15
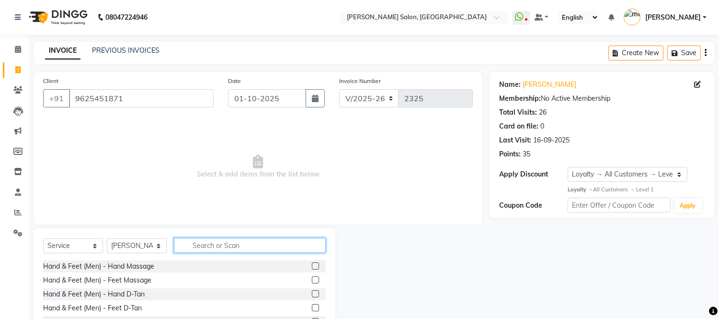
click at [193, 243] on input "text" at bounding box center [250, 245] width 152 height 15
click at [193, 243] on input "ha" at bounding box center [243, 245] width 138 height 15
type input "hair cut"
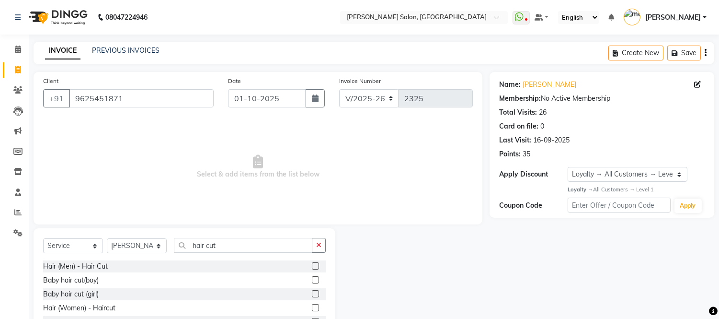
click at [313, 265] on label at bounding box center [315, 265] width 7 height 7
click at [313, 265] on input "checkbox" at bounding box center [315, 266] width 6 height 6
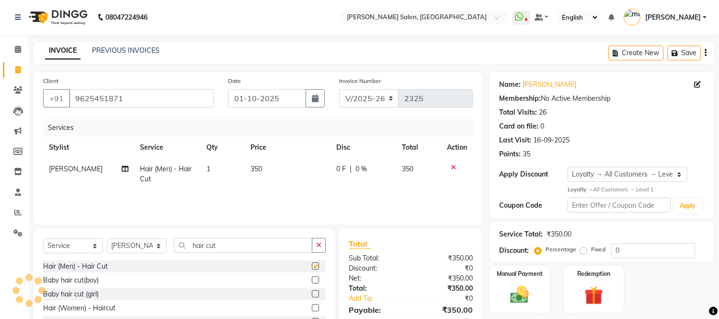
checkbox input "false"
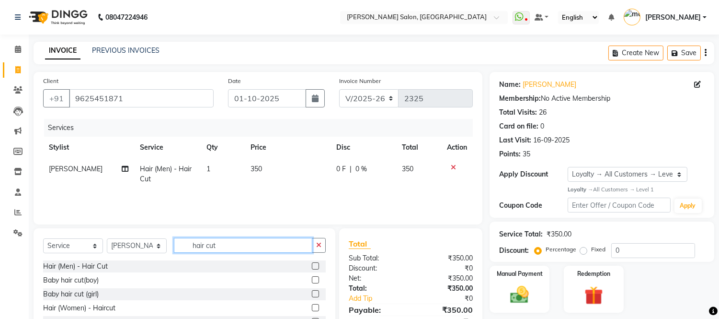
click at [243, 241] on input "hair cut" at bounding box center [243, 245] width 138 height 15
type input "h"
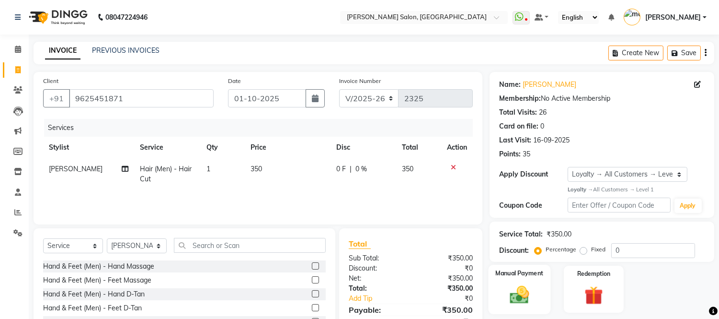
click at [497, 285] on div "Manual Payment" at bounding box center [520, 288] width 62 height 49
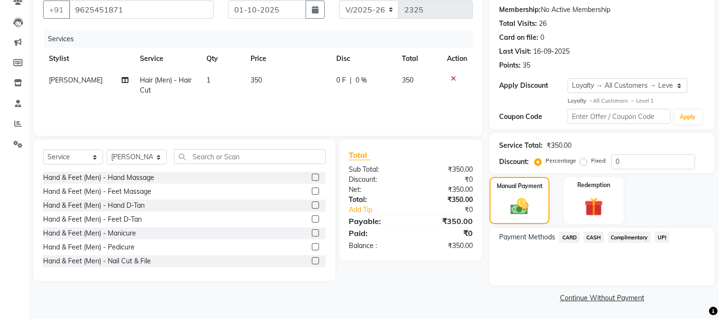
click at [594, 236] on span "CASH" at bounding box center [593, 236] width 21 height 11
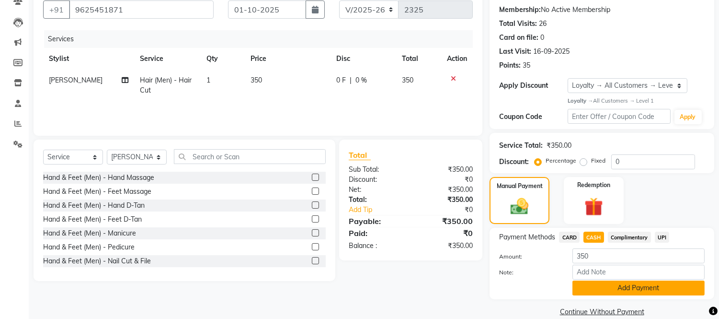
click at [605, 286] on button "Add Payment" at bounding box center [638, 287] width 132 height 15
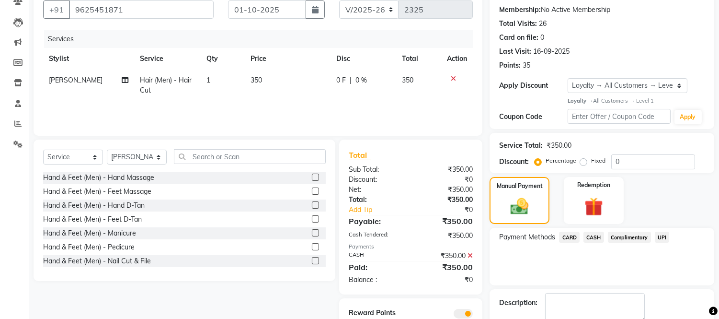
scroll to position [143, 0]
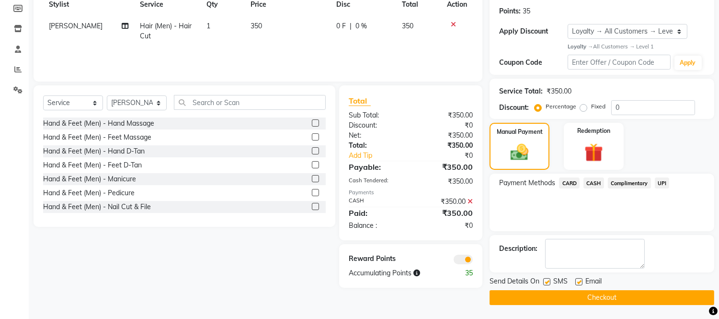
click at [603, 295] on button "Checkout" at bounding box center [602, 297] width 225 height 15
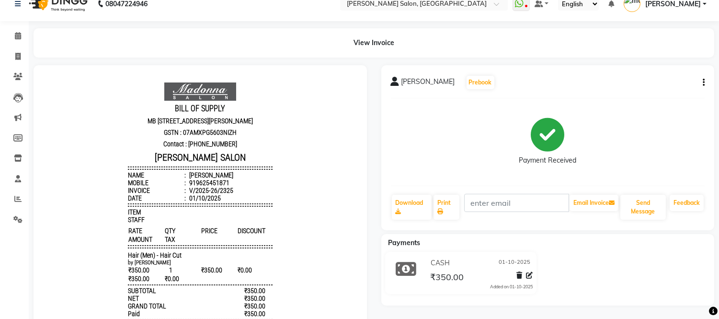
click at [603, 295] on div "CASH 01-10-2025 ₹350.00 Added on 01-10-2025" at bounding box center [548, 274] width 348 height 46
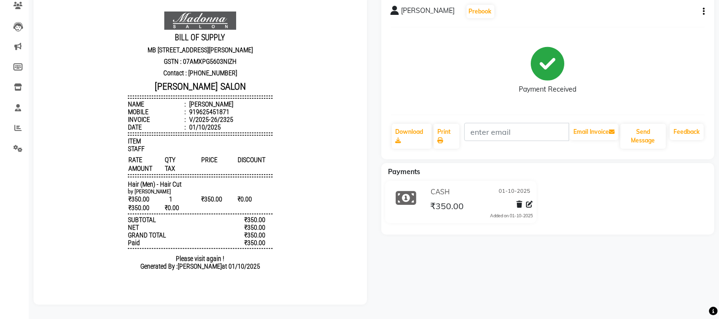
scroll to position [91, 0]
click at [603, 295] on div "Mrs. Nisha jain Prebook Payment Received Download Print Email Invoice Send Mess…" at bounding box center [548, 149] width 348 height 310
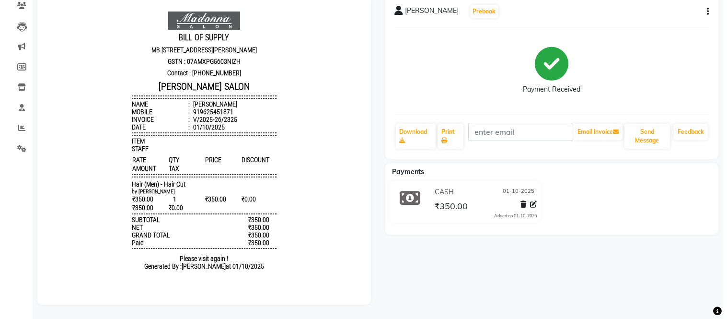
scroll to position [0, 0]
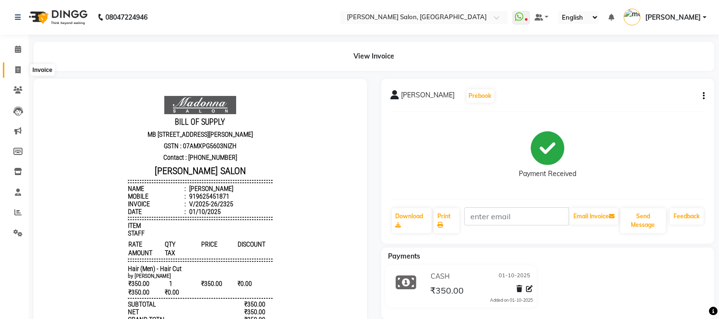
click at [17, 70] on icon at bounding box center [17, 69] width 5 height 7
select select "6469"
select select "service"
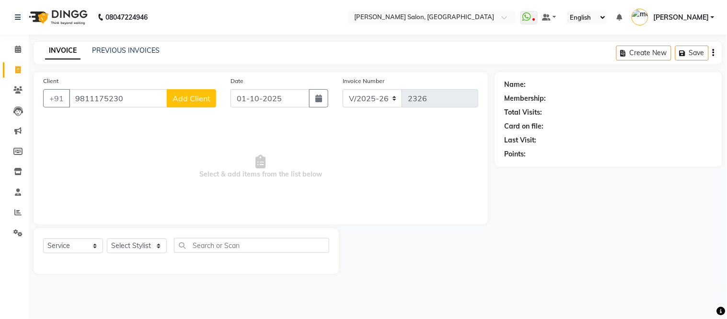
type input "9811175230"
click at [181, 98] on span "Add Client" at bounding box center [191, 98] width 38 height 10
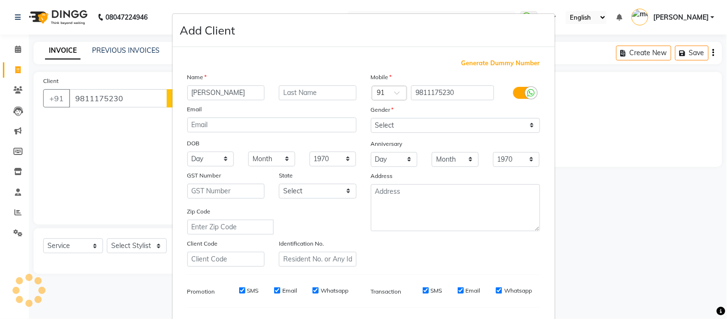
type input "tanya"
click at [528, 125] on select "Select Male Female Other Prefer Not To Say" at bounding box center [455, 125] width 169 height 15
select select "female"
click at [371, 118] on select "Select Male Female Other Prefer Not To Say" at bounding box center [455, 125] width 169 height 15
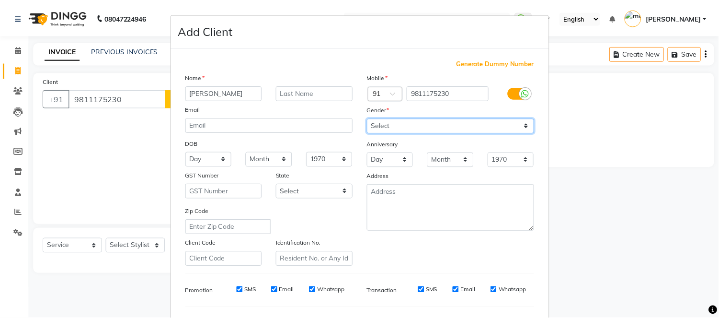
scroll to position [124, 0]
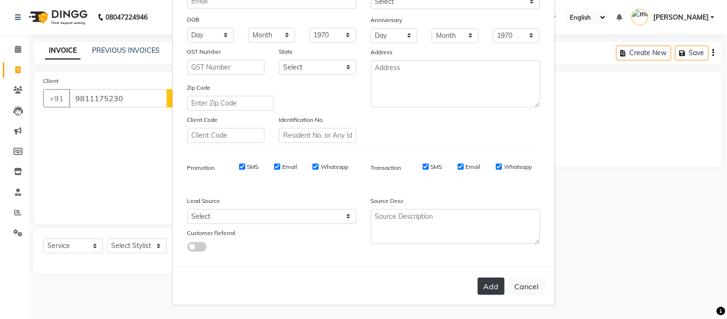
click at [490, 287] on button "Add" at bounding box center [491, 285] width 27 height 17
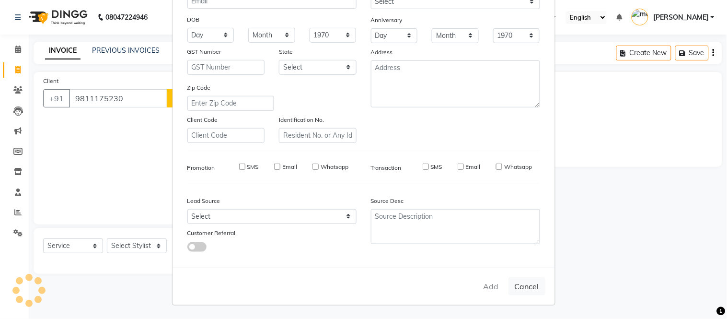
select select
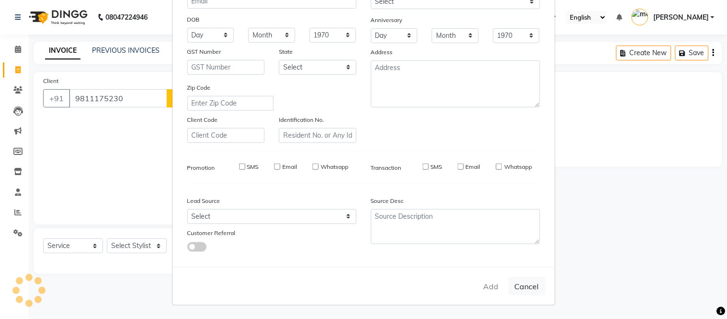
select select
checkbox input "false"
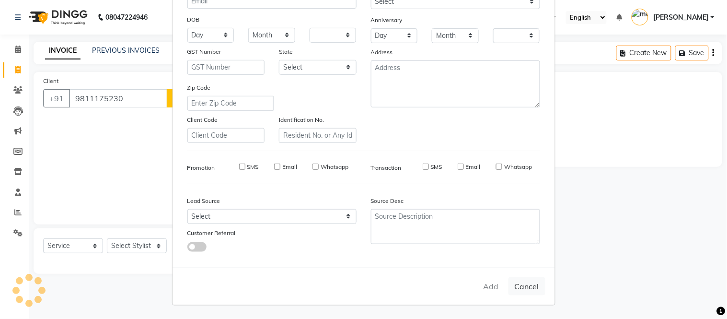
checkbox input "false"
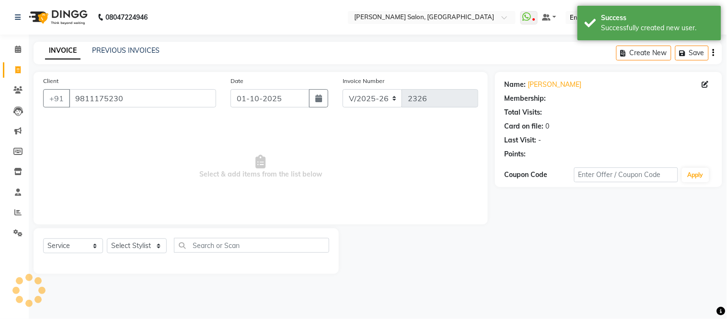
select select "1: Object"
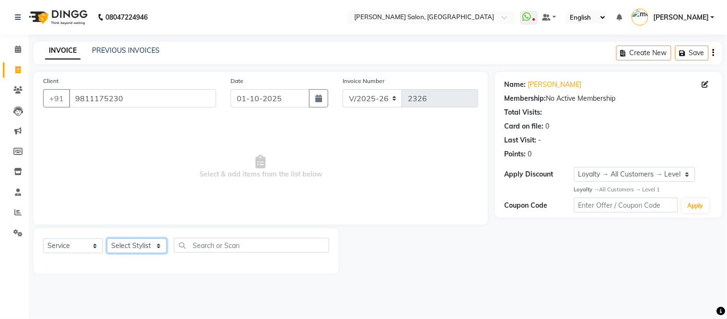
click at [159, 243] on select "Select Stylist Afsar salmani Amjad Khan Devesh Bhatt Dipika fardeen Kajal Tyagi…" at bounding box center [137, 245] width 60 height 15
select select "49733"
click at [107, 239] on select "Select Stylist Afsar salmani Amjad Khan Devesh Bhatt Dipika fardeen Kajal Tyagi…" at bounding box center [137, 245] width 60 height 15
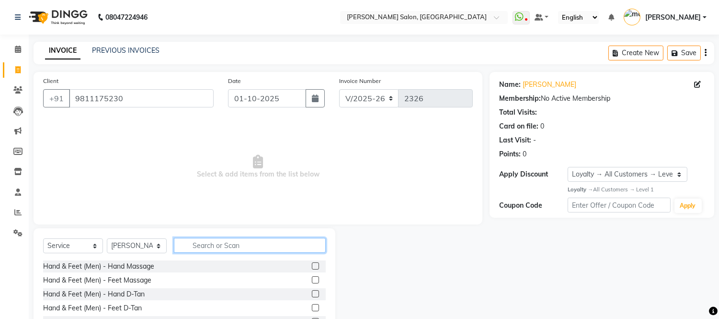
click at [228, 245] on input "text" at bounding box center [250, 245] width 152 height 15
type input "eye"
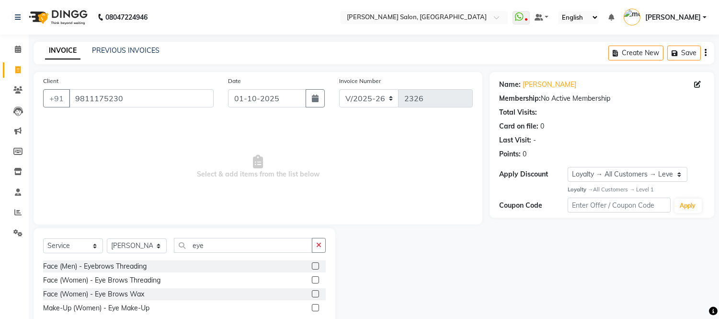
click at [313, 265] on label at bounding box center [315, 265] width 7 height 7
click at [313, 265] on input "checkbox" at bounding box center [315, 266] width 6 height 6
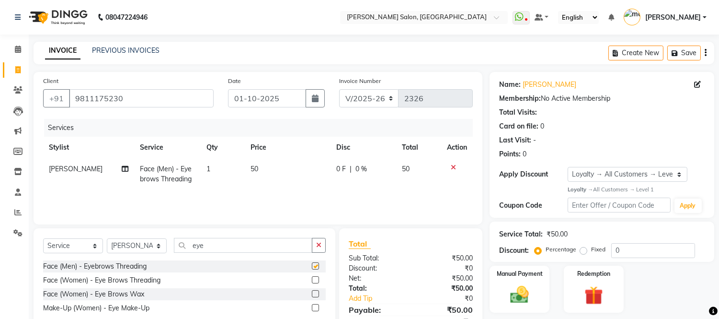
checkbox input "false"
click at [242, 247] on input "eye" at bounding box center [243, 245] width 138 height 15
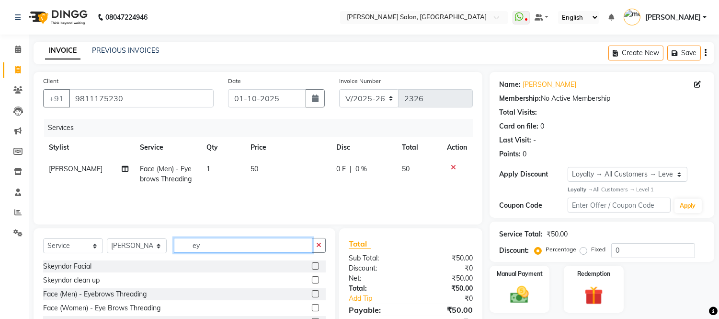
type input "e"
type input "upp"
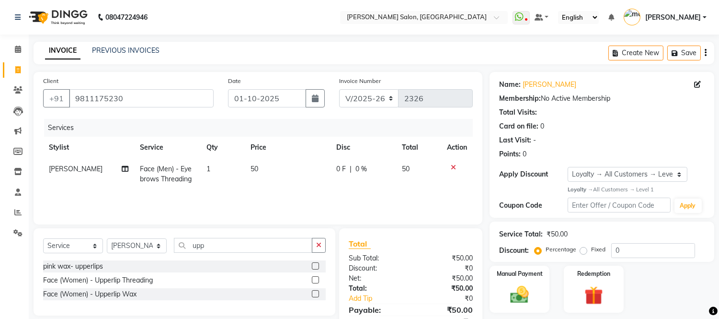
click at [316, 293] on label at bounding box center [315, 293] width 7 height 7
click at [316, 293] on input "checkbox" at bounding box center [315, 294] width 6 height 6
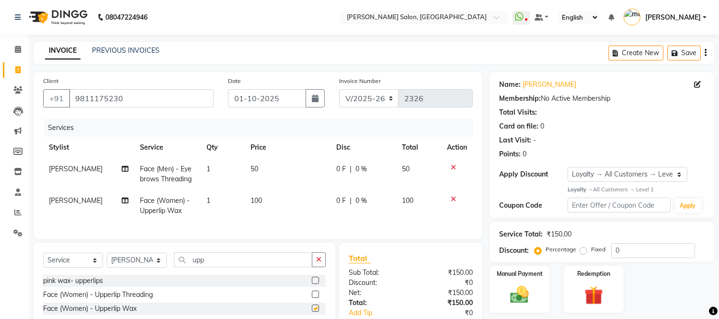
checkbox input "false"
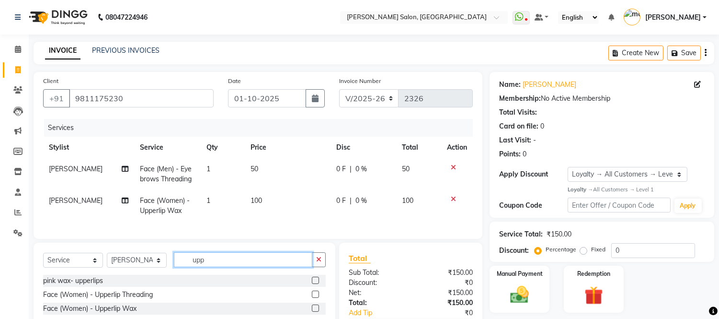
click at [257, 267] on input "upp" at bounding box center [243, 259] width 138 height 15
type input "u"
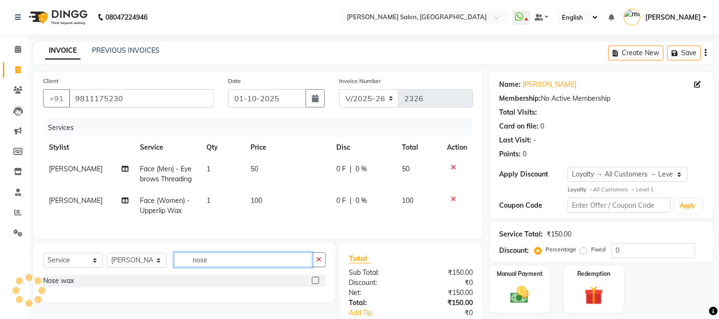
type input "nose"
click at [317, 284] on label at bounding box center [315, 279] width 7 height 7
click at [317, 284] on input "checkbox" at bounding box center [315, 280] width 6 height 6
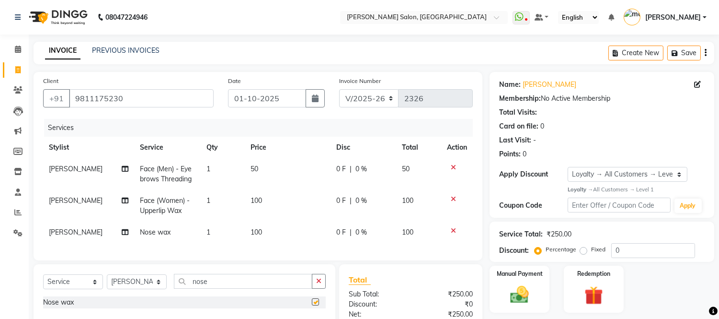
checkbox input "false"
click at [453, 198] on icon at bounding box center [453, 198] width 5 height 7
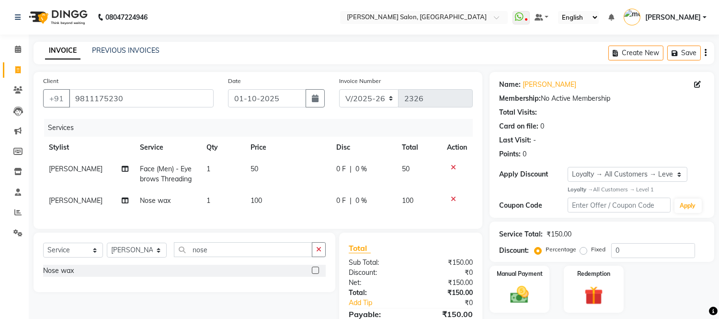
click at [262, 196] on td "100" at bounding box center [288, 201] width 86 height 22
select select "49733"
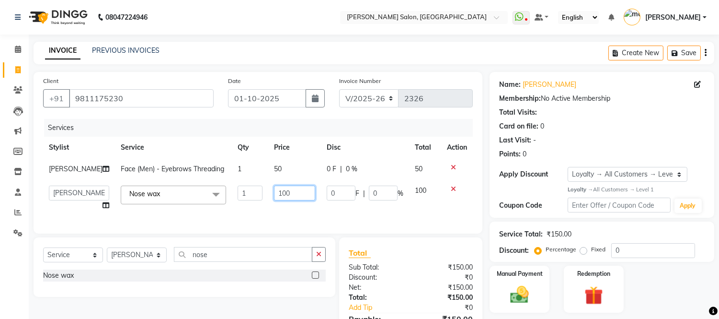
click at [285, 190] on input "100" at bounding box center [294, 192] width 41 height 15
type input "1"
type input "200"
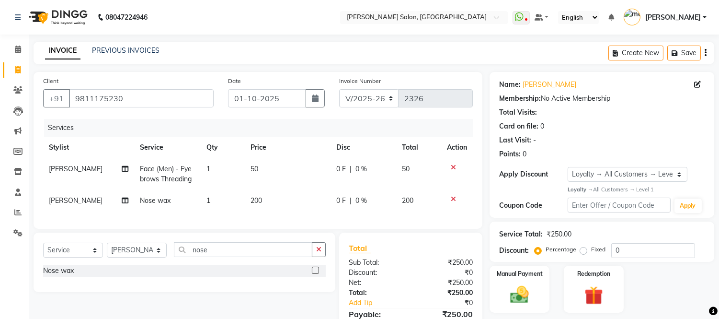
click at [284, 200] on td "200" at bounding box center [288, 201] width 86 height 22
select select "49733"
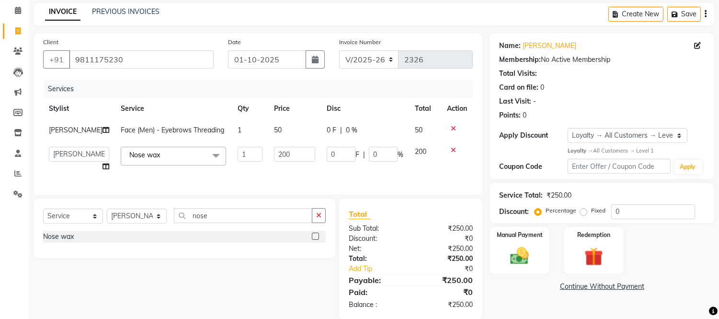
scroll to position [41, 0]
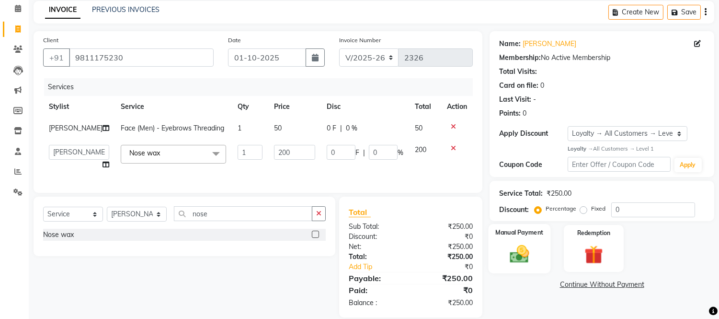
click at [511, 235] on label "Manual Payment" at bounding box center [520, 232] width 48 height 9
click at [661, 283] on span "UPI" at bounding box center [662, 284] width 15 height 11
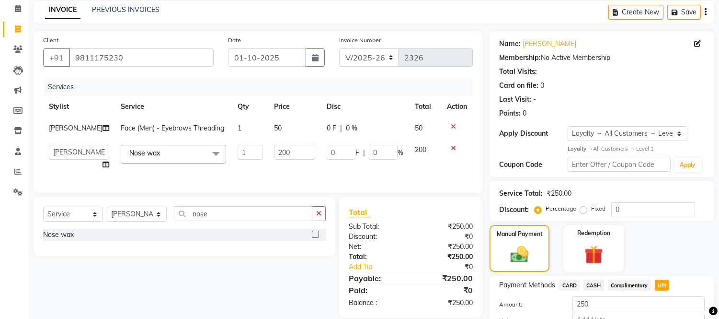
scroll to position [103, 0]
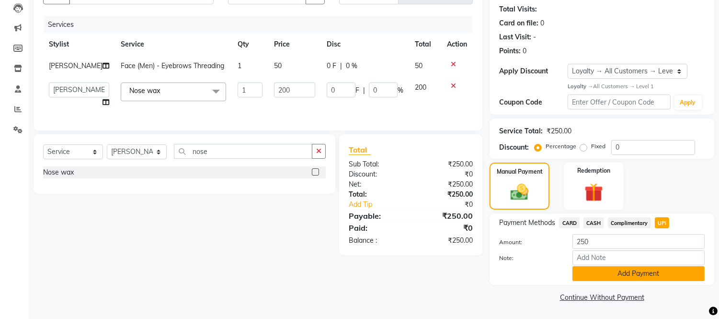
click at [649, 273] on button "Add Payment" at bounding box center [638, 273] width 132 height 15
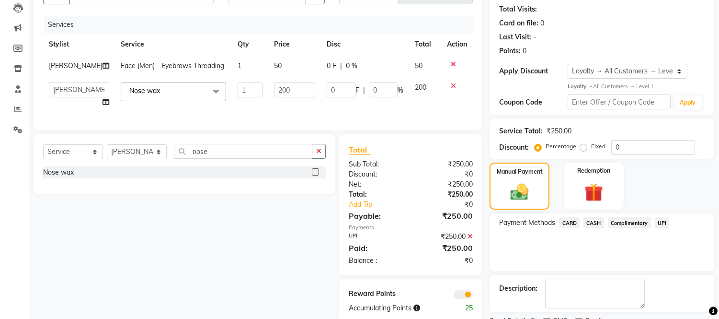
scroll to position [143, 0]
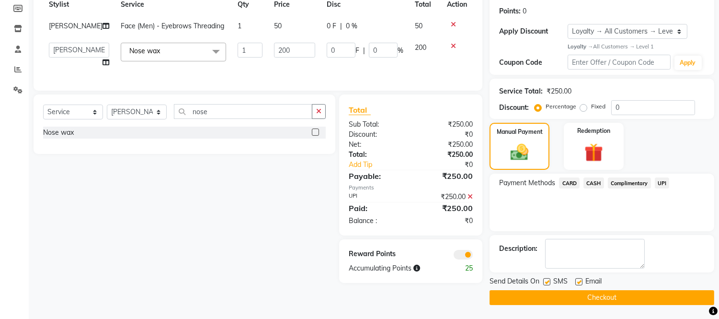
click at [621, 296] on button "Checkout" at bounding box center [602, 297] width 225 height 15
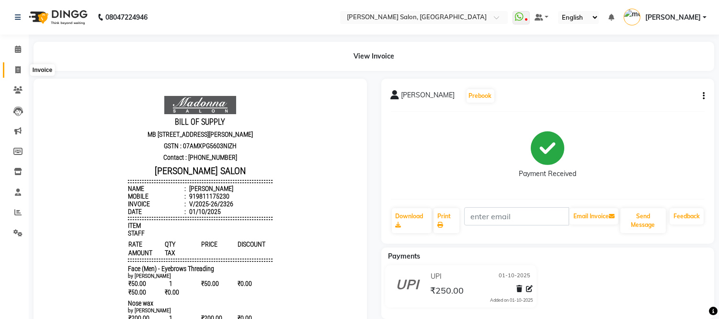
click at [17, 69] on icon at bounding box center [17, 69] width 5 height 7
select select "6469"
select select "service"
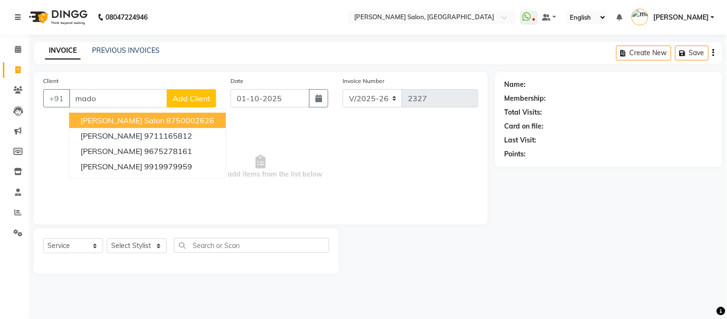
click at [166, 121] on ngb-highlight "8750002626" at bounding box center [190, 120] width 48 height 10
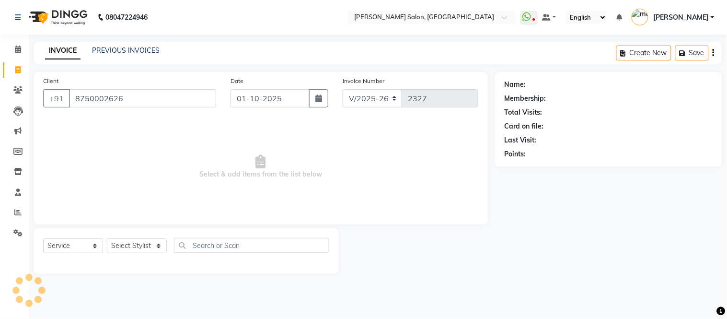
type input "8750002626"
select select "1: Object"
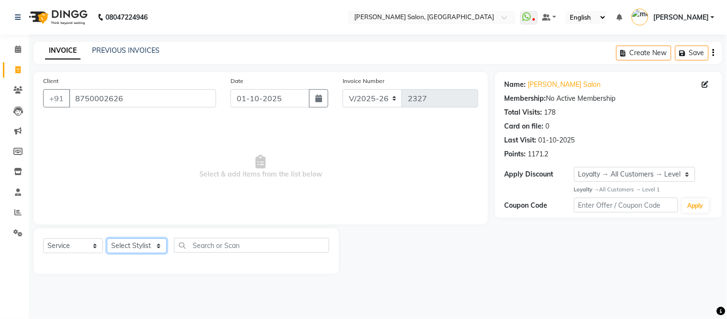
click at [157, 246] on select "Select Stylist Afsar salmani Amjad Khan Devesh Bhatt Dipika fardeen Kajal Tyagi…" at bounding box center [137, 245] width 60 height 15
select select "49739"
click at [107, 239] on select "Select Stylist Afsar salmani Amjad Khan Devesh Bhatt Dipika fardeen Kajal Tyagi…" at bounding box center [137, 245] width 60 height 15
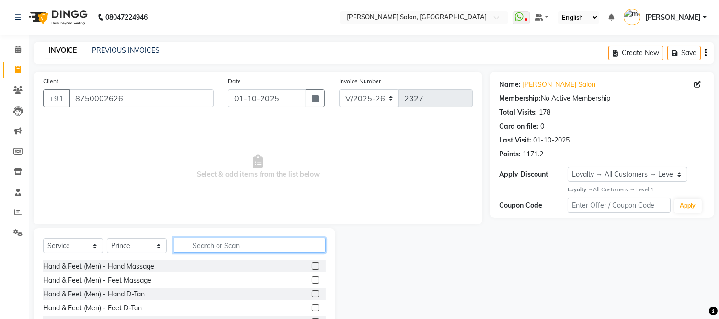
click at [210, 243] on input "text" at bounding box center [250, 245] width 152 height 15
type input "sham"
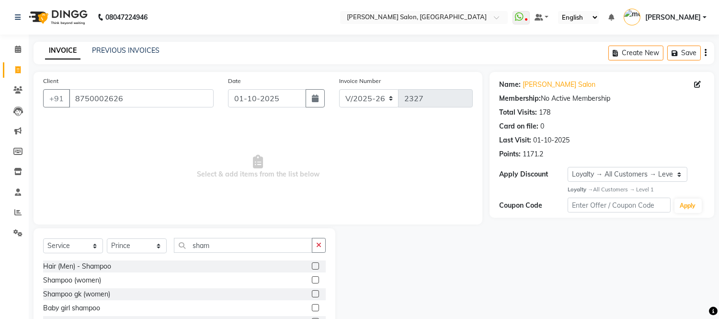
click at [314, 278] on label at bounding box center [315, 279] width 7 height 7
click at [314, 278] on input "checkbox" at bounding box center [315, 280] width 6 height 6
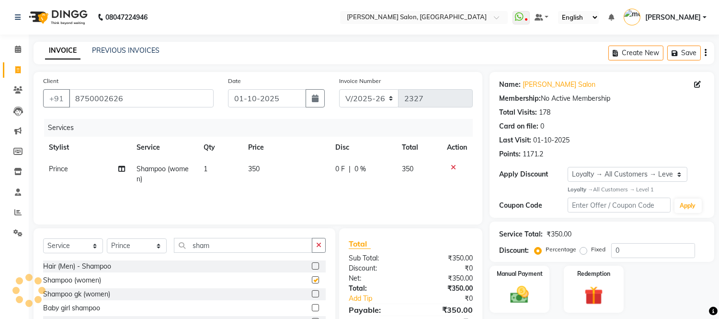
checkbox input "false"
click at [525, 276] on label "Manual Payment" at bounding box center [520, 272] width 48 height 9
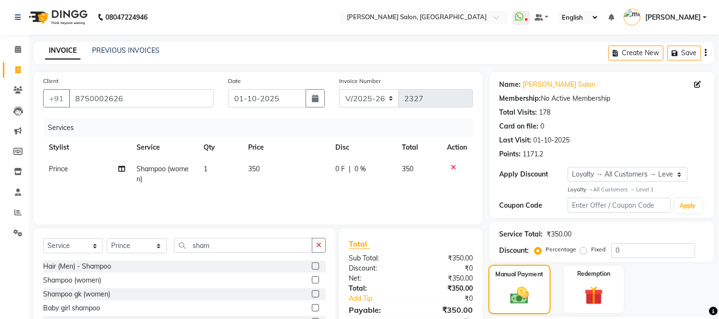
click at [525, 276] on label "Manual Payment" at bounding box center [520, 273] width 48 height 9
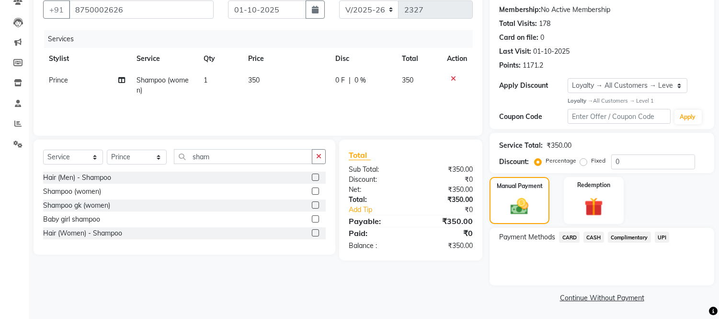
click at [593, 236] on span "CASH" at bounding box center [593, 236] width 21 height 11
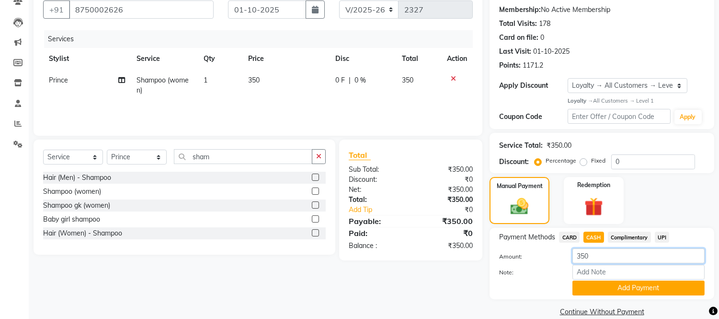
click at [592, 252] on input "350" at bounding box center [638, 255] width 132 height 15
type input "300"
click at [609, 289] on button "Add Payment" at bounding box center [638, 287] width 132 height 15
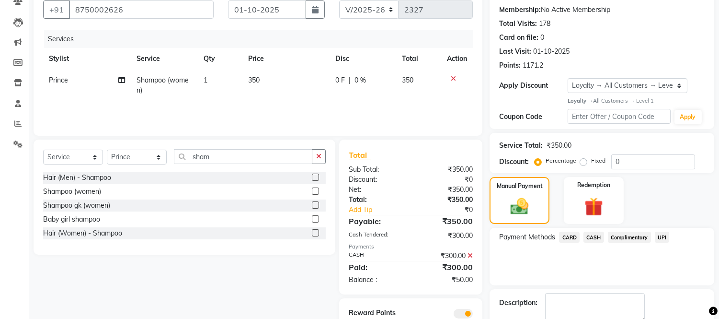
click at [662, 236] on span "UPI" at bounding box center [662, 236] width 15 height 11
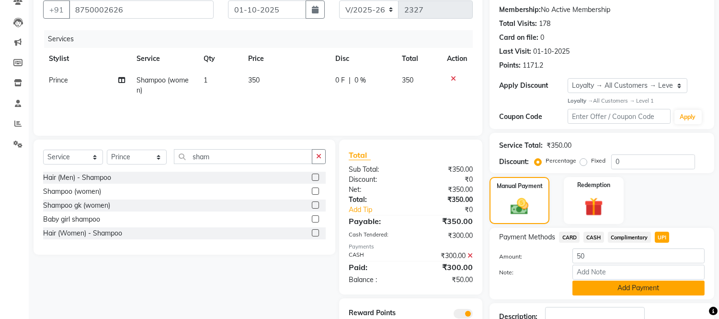
click at [615, 290] on button "Add Payment" at bounding box center [638, 287] width 132 height 15
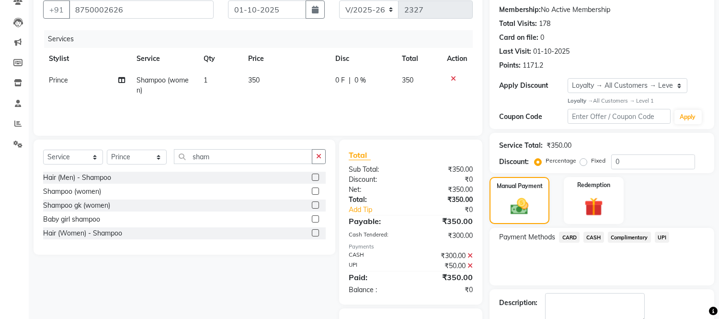
scroll to position [143, 0]
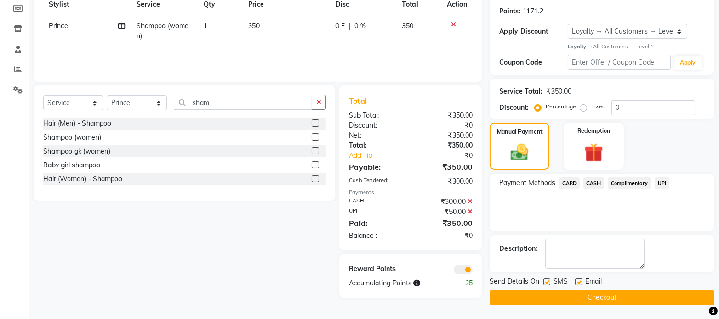
click at [614, 293] on button "Checkout" at bounding box center [602, 297] width 225 height 15
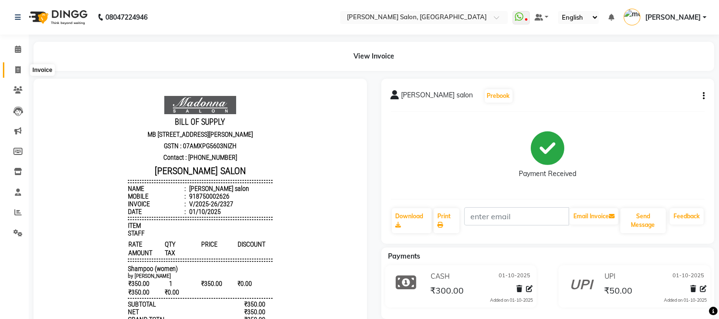
click at [18, 66] on icon at bounding box center [17, 69] width 5 height 7
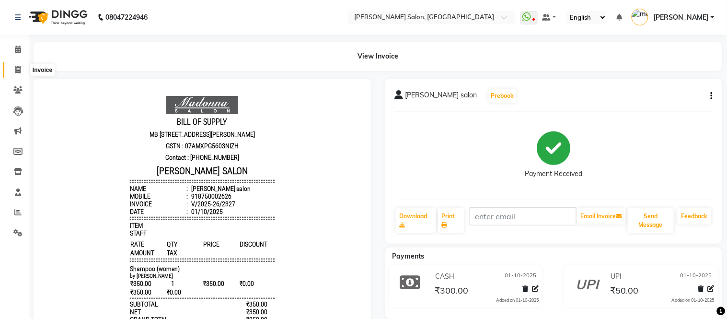
select select "service"
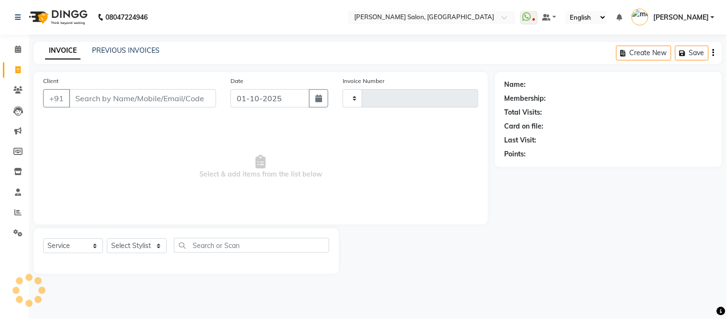
type input "2328"
select select "6469"
click at [129, 49] on link "PREVIOUS INVOICES" at bounding box center [126, 50] width 68 height 9
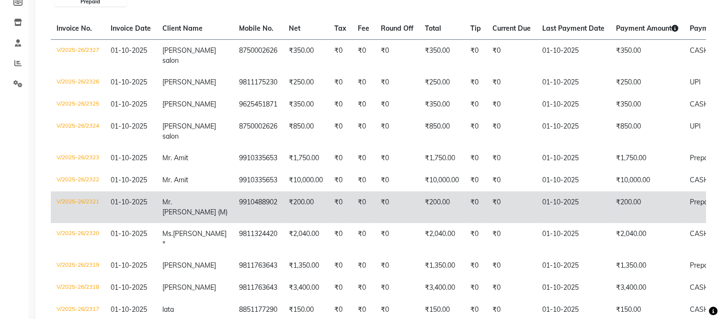
scroll to position [149, 0]
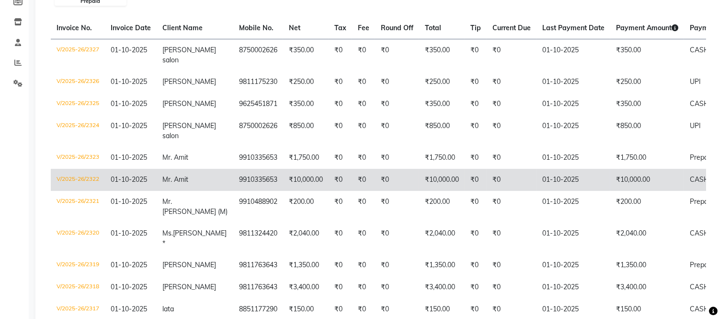
click at [305, 169] on td "₹10,000.00" at bounding box center [306, 180] width 46 height 22
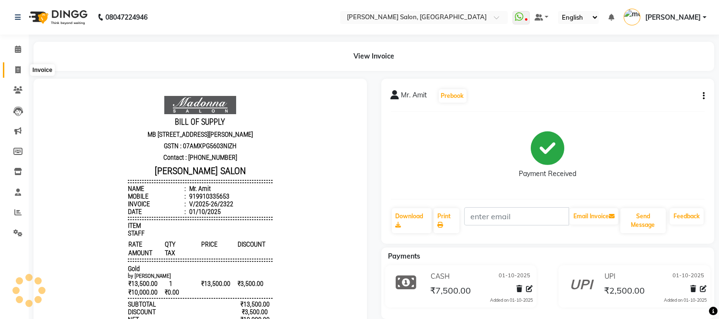
click at [15, 69] on icon at bounding box center [17, 69] width 5 height 7
select select "service"
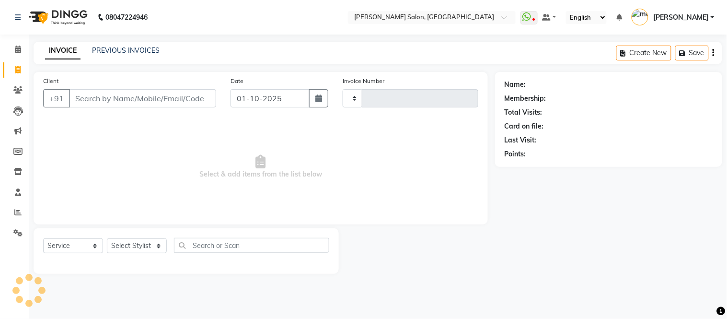
type input "2328"
select select "6469"
click at [128, 47] on link "PREVIOUS INVOICES" at bounding box center [126, 50] width 68 height 9
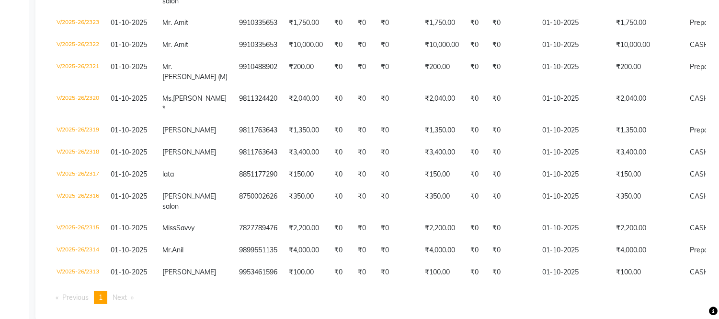
scroll to position [283, 0]
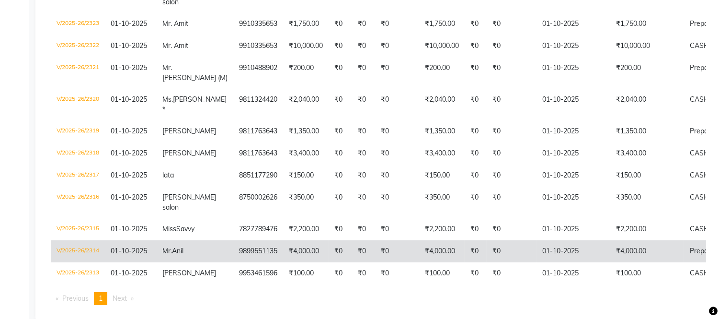
click at [338, 242] on td "₹0" at bounding box center [340, 251] width 23 height 22
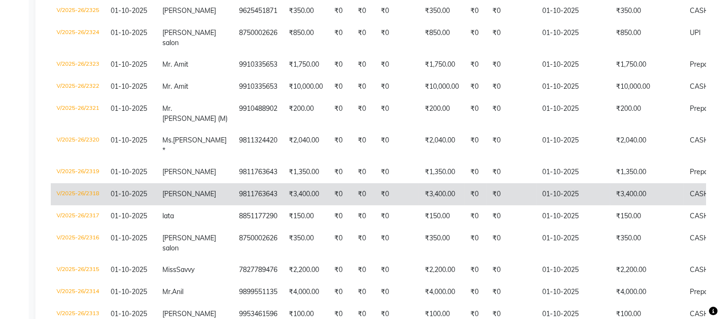
scroll to position [224, 0]
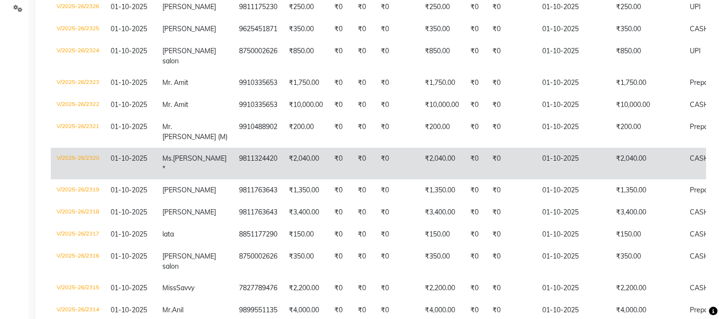
click at [437, 148] on td "₹2,040.00" at bounding box center [442, 164] width 46 height 32
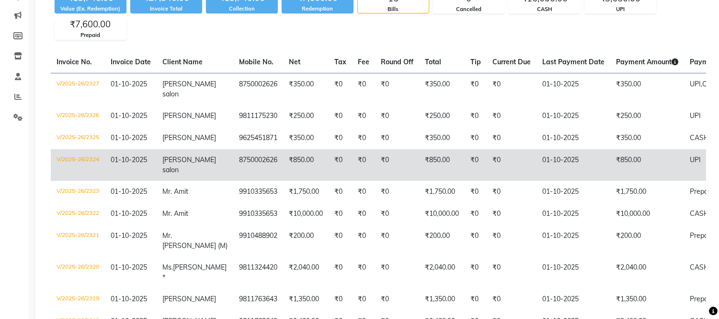
scroll to position [114, 0]
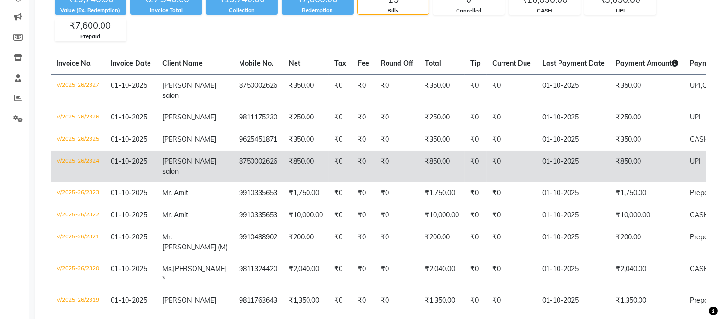
click at [435, 90] on td "₹350.00" at bounding box center [442, 90] width 46 height 32
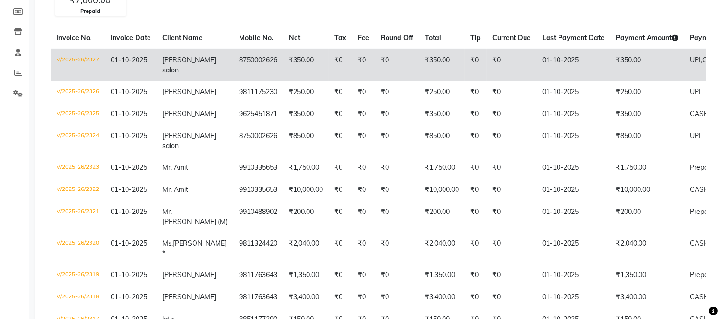
scroll to position [0, 0]
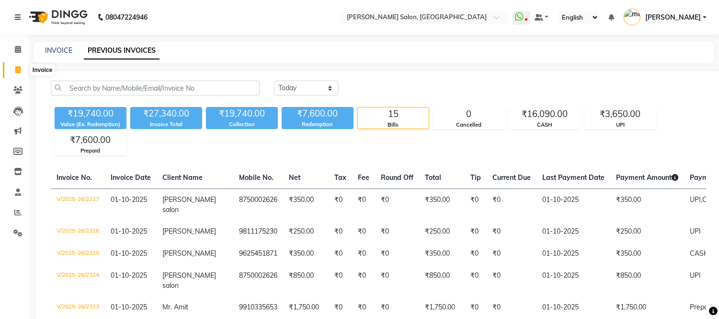
click at [15, 71] on icon at bounding box center [17, 69] width 5 height 7
select select "service"
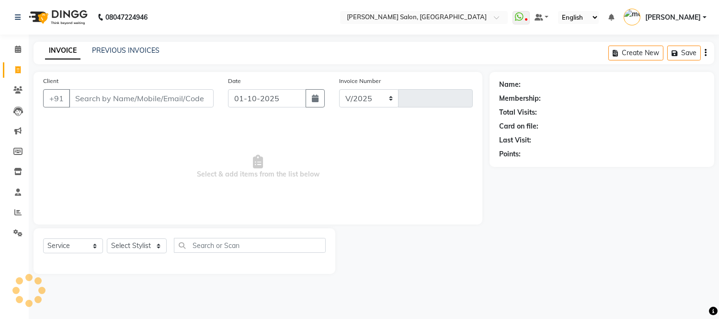
select select "6469"
type input "2328"
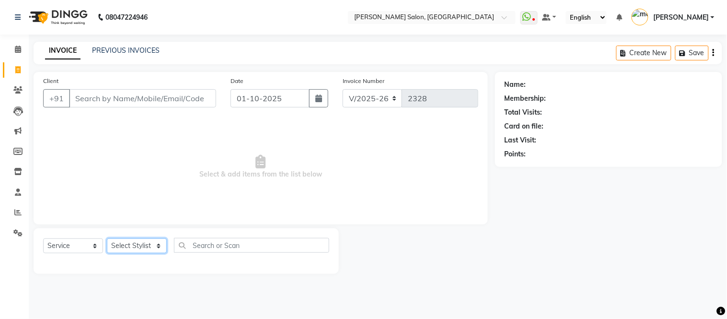
click at [160, 243] on select "Select Stylist Afsar salmani Amjad Khan Devesh Bhatt Dipika fardeen Kajal Tyagi…" at bounding box center [137, 245] width 60 height 15
click at [209, 116] on div "Client +91 Date 01-10-2025 Invoice Number V/2025 V/2025-26 2328 Select & add it…" at bounding box center [261, 148] width 454 height 152
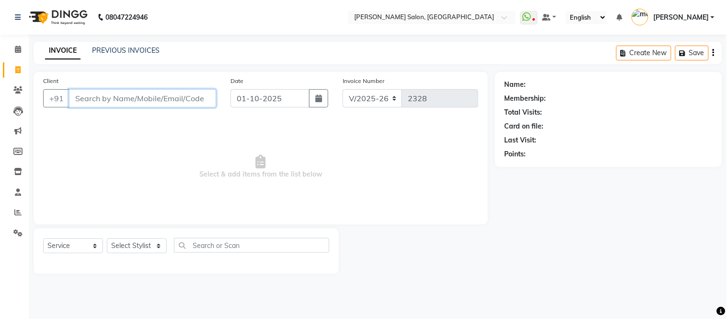
click at [88, 103] on input "Client" at bounding box center [142, 98] width 147 height 18
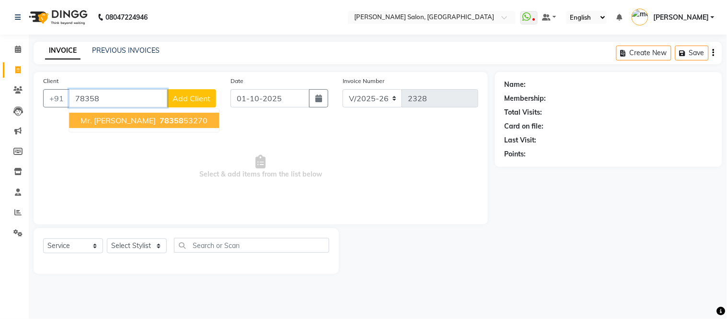
click at [101, 120] on span "Mr. Sahil" at bounding box center [117, 120] width 75 height 10
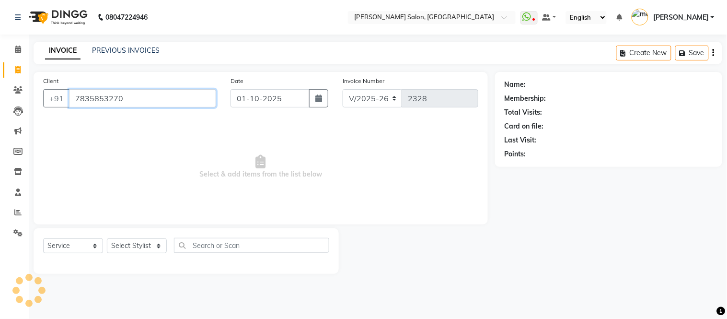
type input "7835853270"
select select "1: Object"
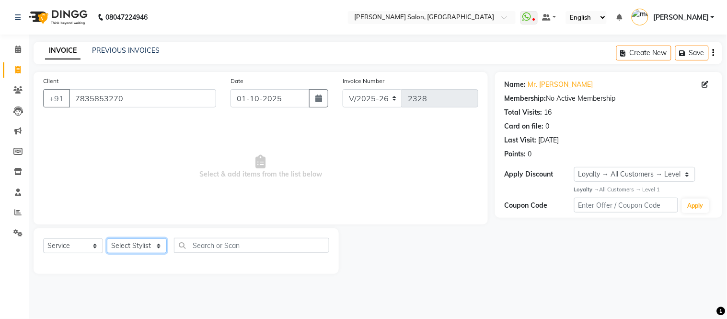
click at [159, 250] on select "Select Stylist Afsar salmani Amjad Khan Devesh Bhatt Dipika fardeen Kajal Tyagi…" at bounding box center [137, 245] width 60 height 15
select select "87830"
click at [107, 239] on select "Select Stylist Afsar salmani Amjad Khan Devesh Bhatt Dipika fardeen Kajal Tyagi…" at bounding box center [137, 245] width 60 height 15
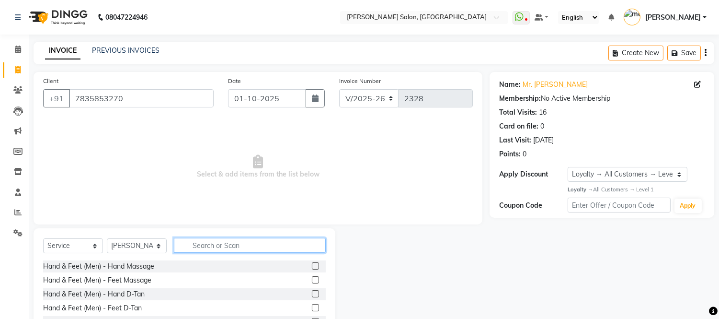
click at [209, 242] on input "text" at bounding box center [250, 245] width 152 height 15
click at [209, 242] on input "hair" at bounding box center [243, 245] width 138 height 15
type input "hair"
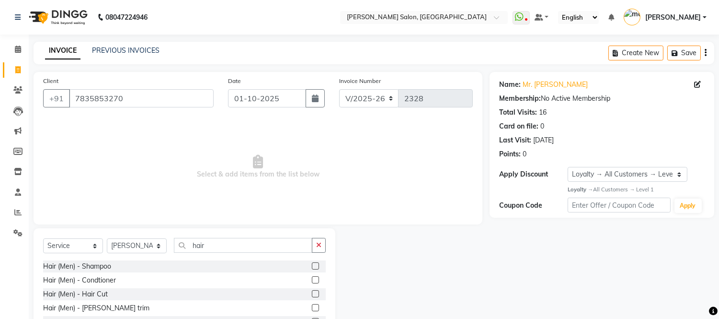
click at [312, 291] on label at bounding box center [315, 293] width 7 height 7
click at [312, 291] on input "checkbox" at bounding box center [315, 294] width 6 height 6
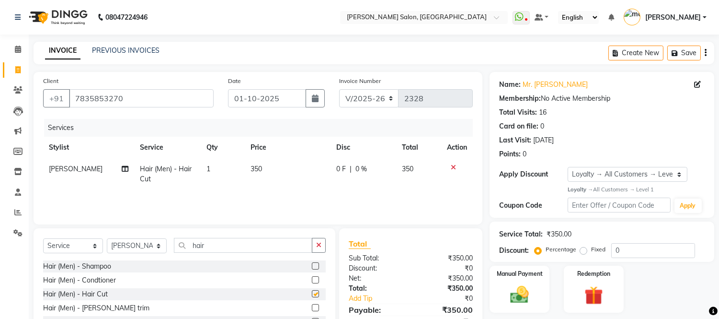
checkbox input "false"
click at [240, 246] on input "hair" at bounding box center [243, 245] width 138 height 15
type input "h"
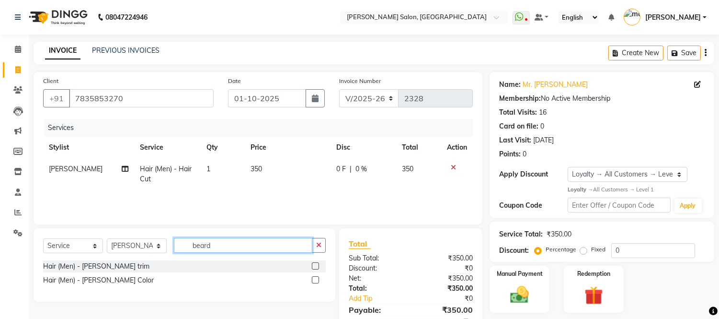
type input "beard"
click at [312, 266] on label at bounding box center [315, 265] width 7 height 7
click at [312, 266] on input "checkbox" at bounding box center [315, 266] width 6 height 6
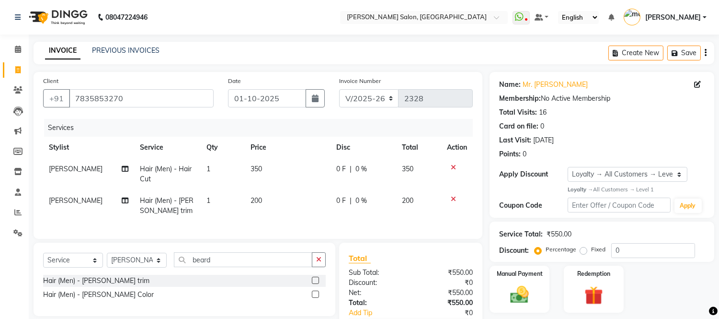
click at [314, 284] on label at bounding box center [315, 279] width 7 height 7
click at [314, 284] on input "checkbox" at bounding box center [315, 280] width 6 height 6
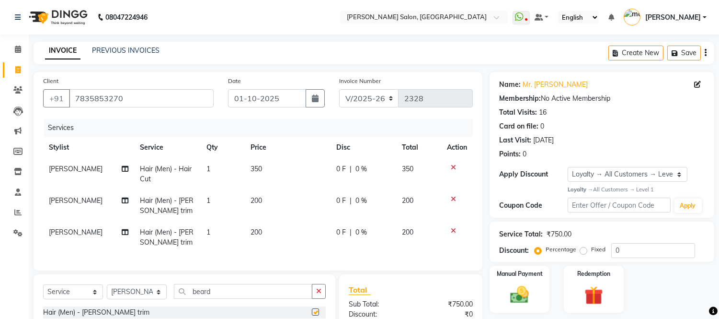
checkbox input "false"
click at [452, 228] on icon at bounding box center [453, 230] width 5 height 7
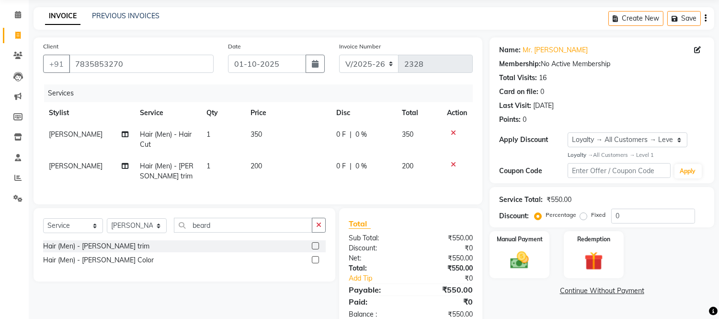
scroll to position [66, 0]
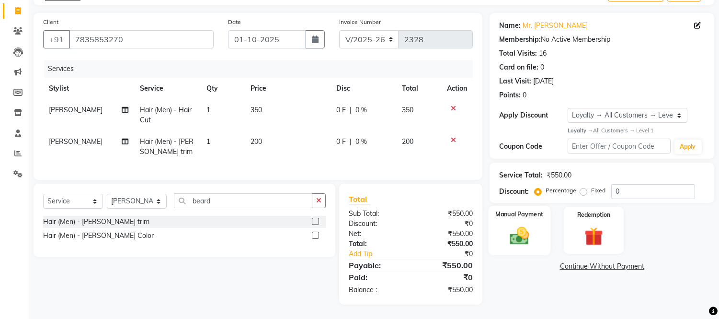
click at [533, 216] on div "Manual Payment" at bounding box center [520, 229] width 62 height 49
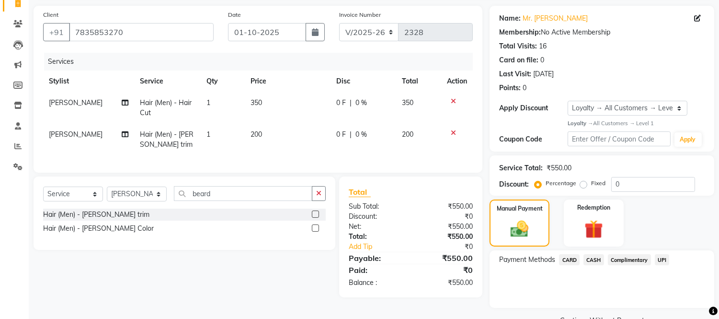
click at [662, 258] on span "UPI" at bounding box center [662, 259] width 15 height 11
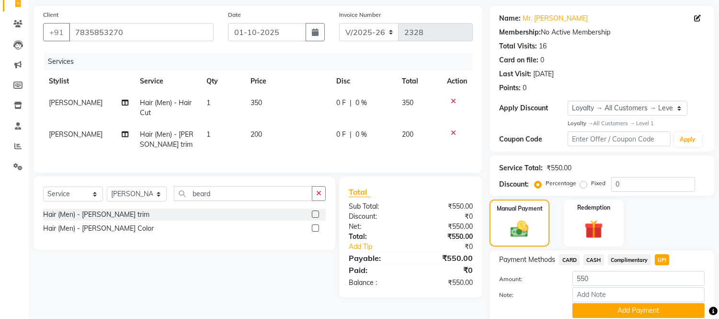
scroll to position [103, 0]
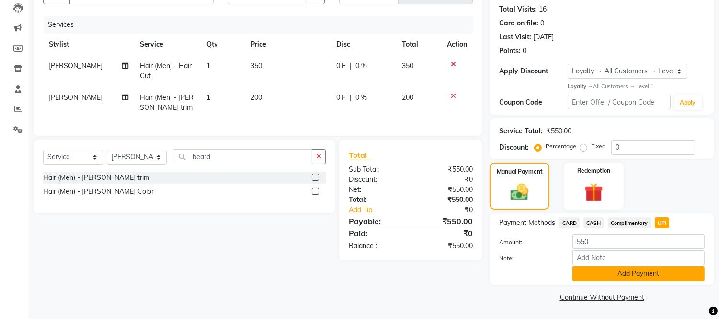
click at [652, 270] on button "Add Payment" at bounding box center [638, 273] width 132 height 15
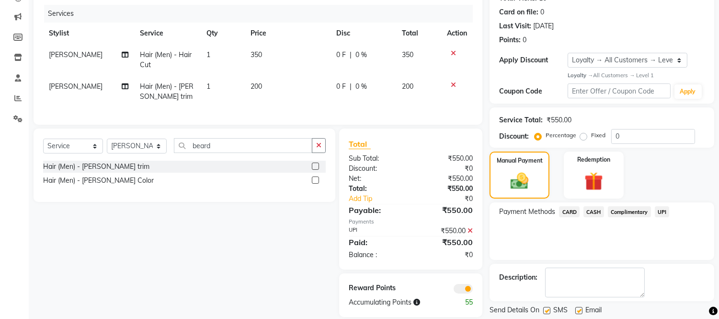
scroll to position [143, 0]
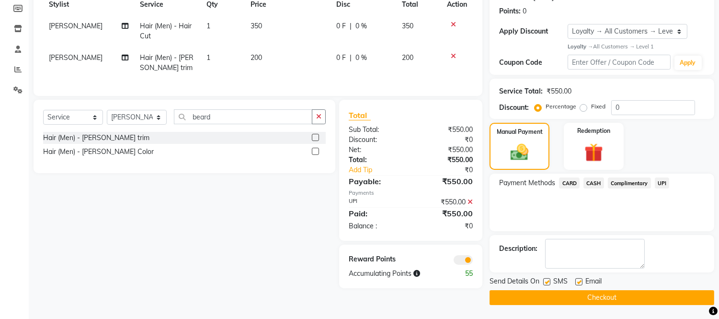
click at [584, 295] on button "Checkout" at bounding box center [602, 297] width 225 height 15
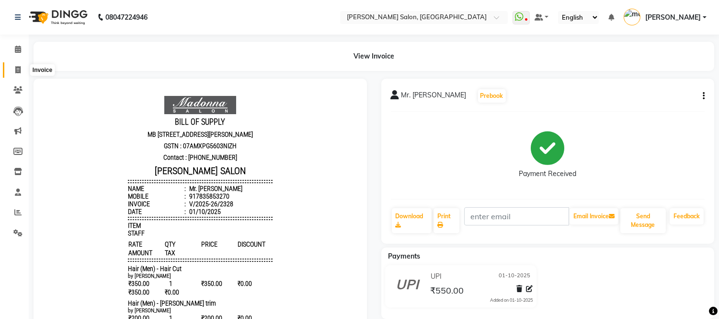
click at [17, 65] on span at bounding box center [18, 70] width 17 height 11
select select "service"
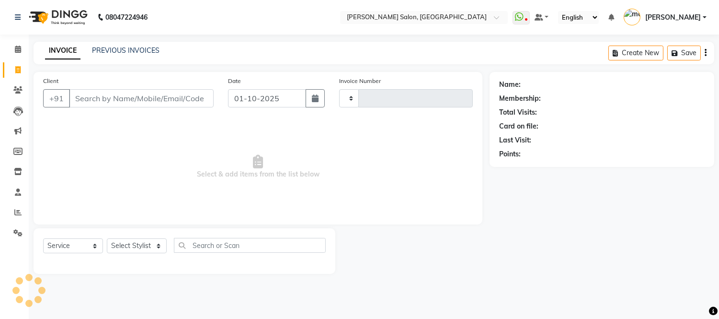
type input "2329"
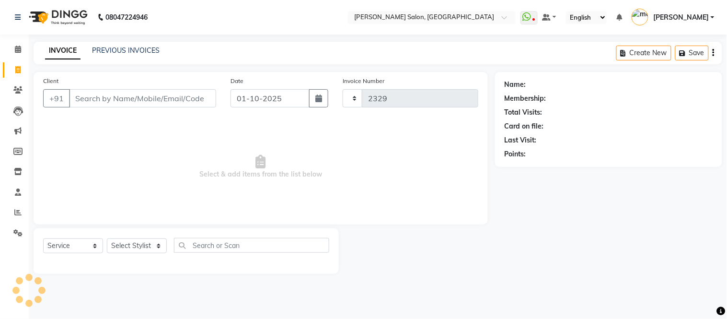
select select "6469"
click at [144, 48] on link "PREVIOUS INVOICES" at bounding box center [126, 50] width 68 height 9
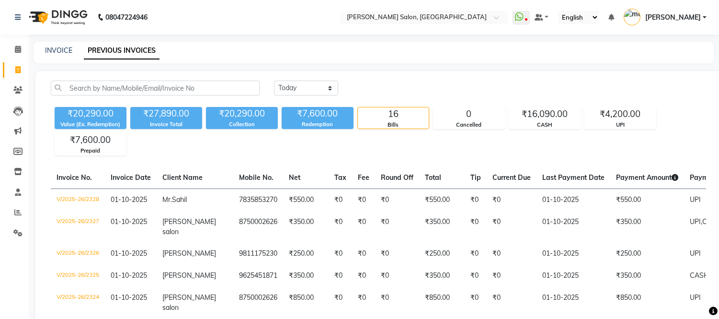
click at [94, 53] on link "PREVIOUS INVOICES" at bounding box center [122, 50] width 76 height 17
click at [13, 70] on span at bounding box center [18, 70] width 17 height 11
select select "service"
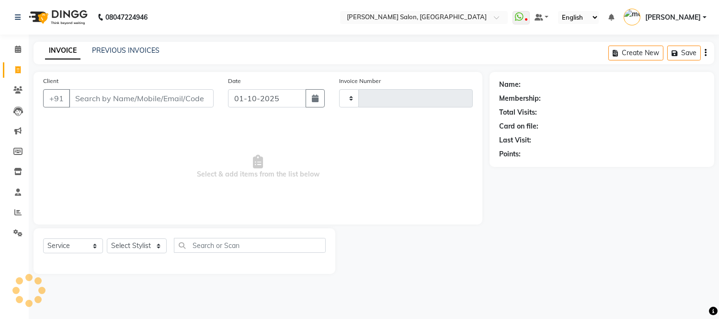
type input "2329"
select select "6469"
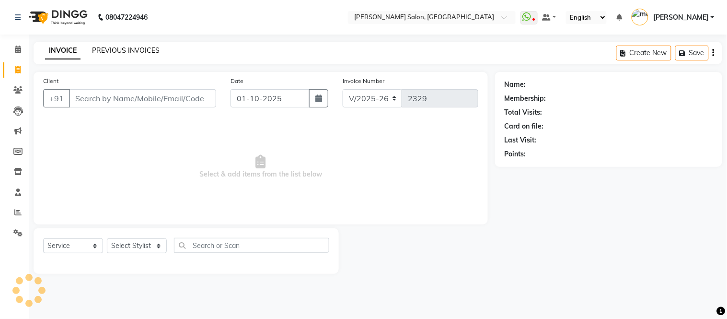
click at [123, 47] on link "PREVIOUS INVOICES" at bounding box center [126, 50] width 68 height 9
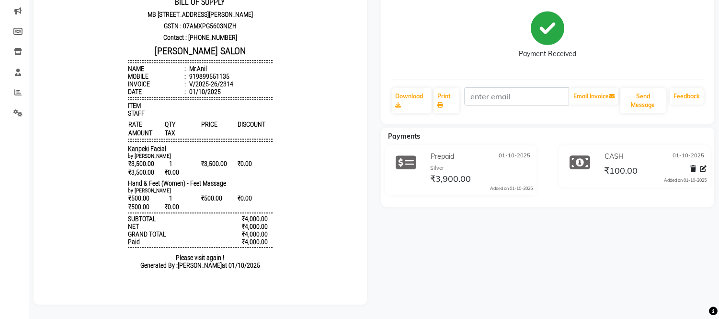
scroll to position [7, 0]
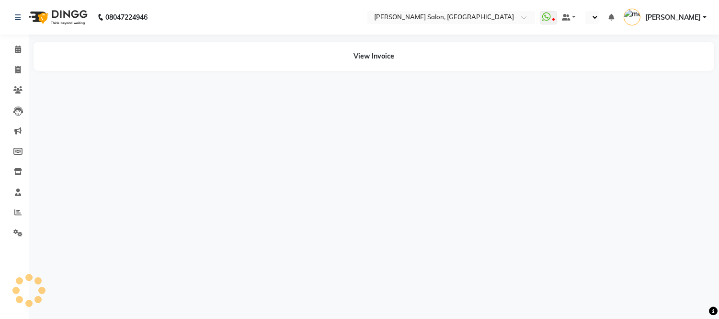
select select "en"
